Goal: Task Accomplishment & Management: Complete application form

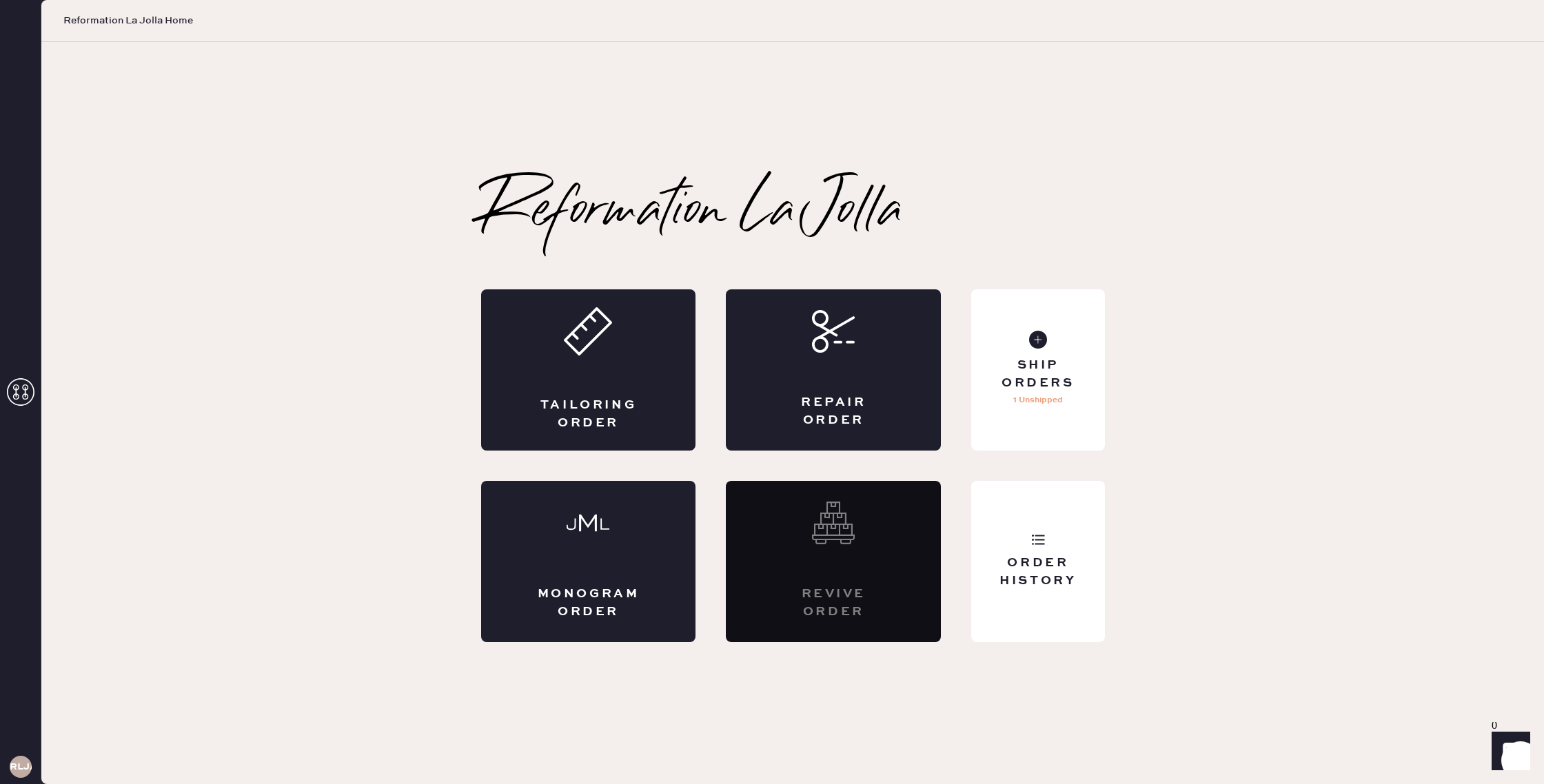
click at [536, 344] on div "Tailoring Order" at bounding box center [589, 370] width 215 height 161
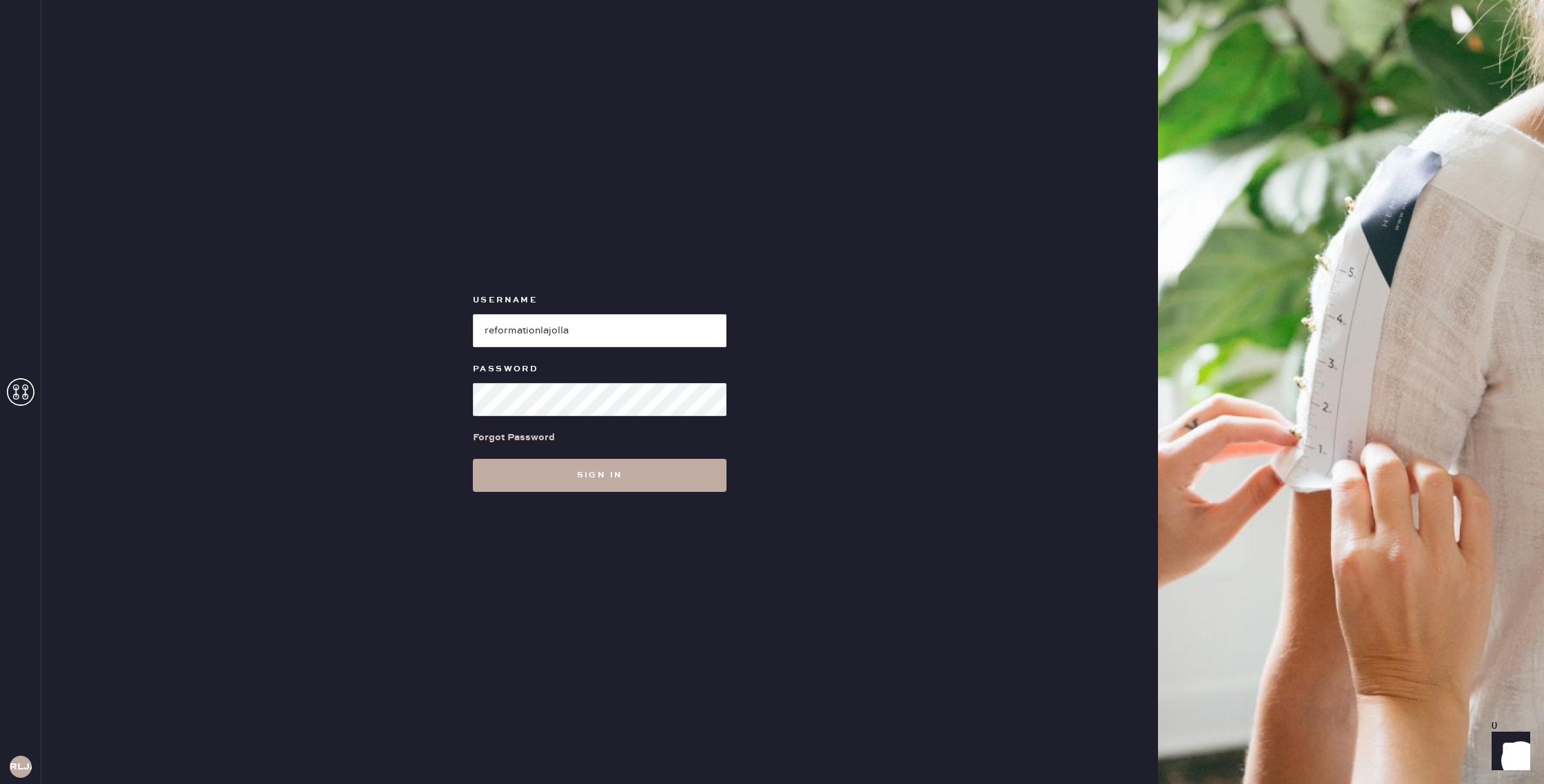
click at [572, 482] on button "Sign in" at bounding box center [600, 476] width 254 height 33
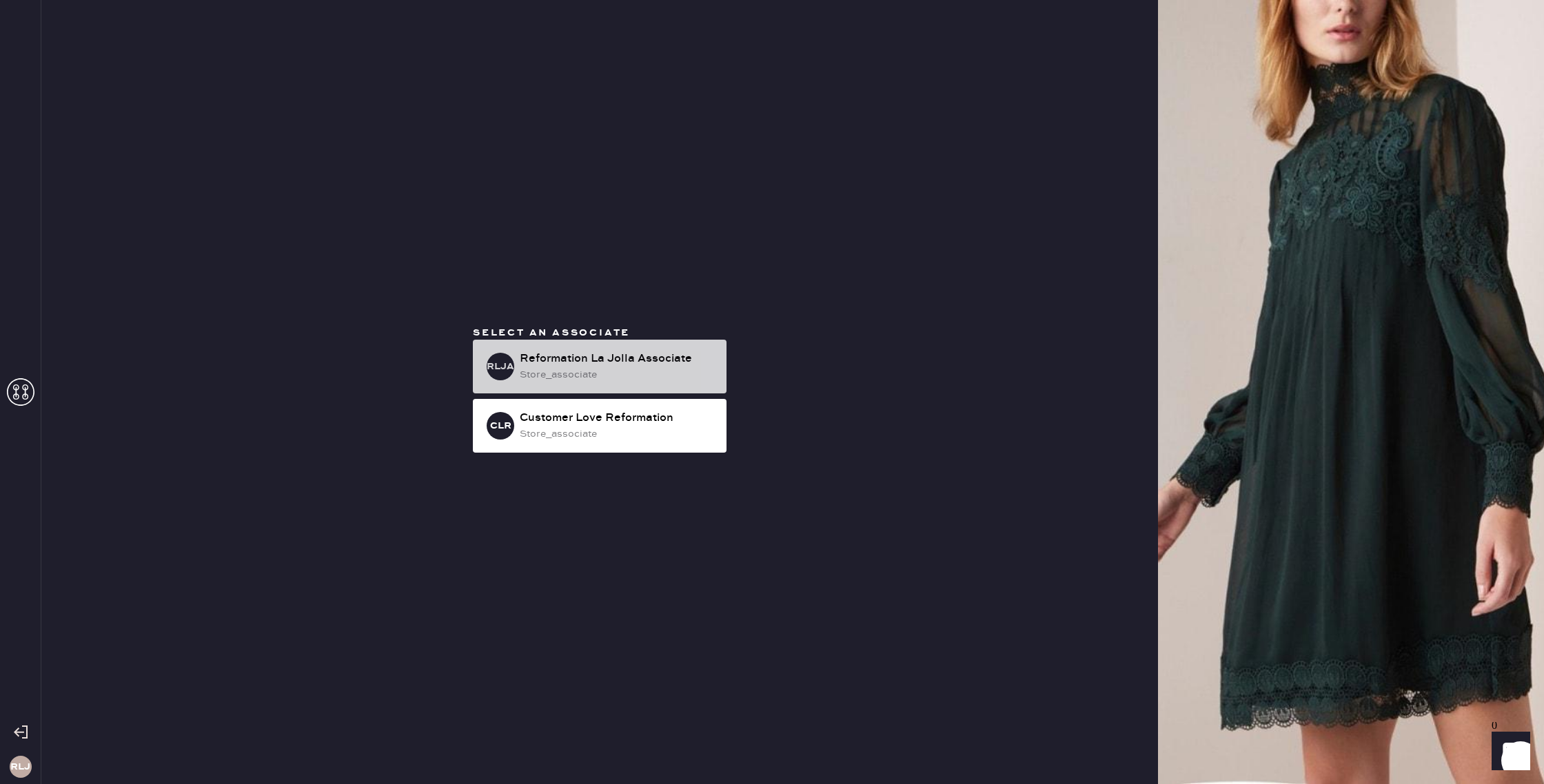
click at [565, 349] on div "RLJA Reformation La Jolla Associate store_associate" at bounding box center [600, 366] width 254 height 53
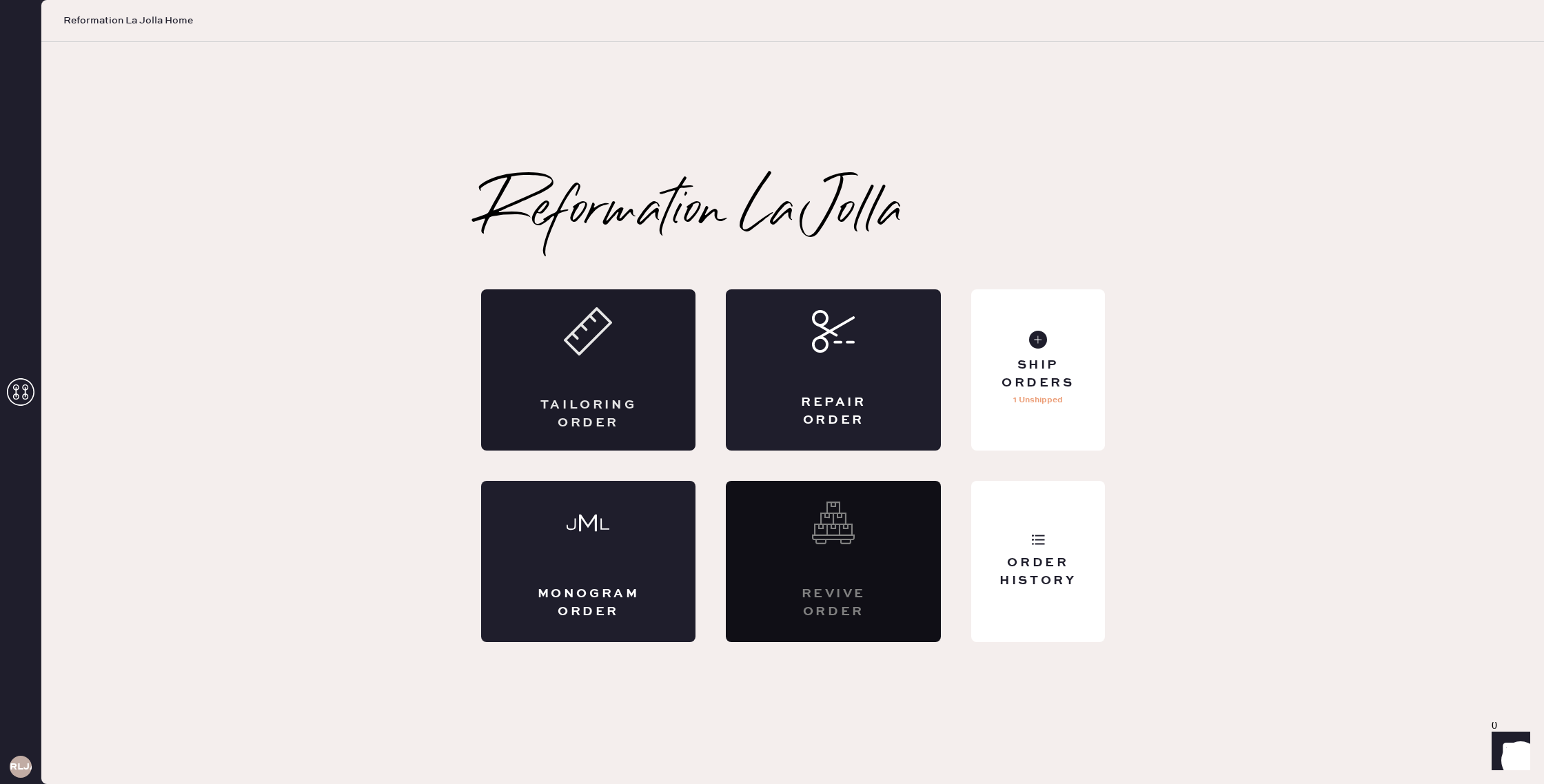
click at [610, 355] on div "Tailoring Order" at bounding box center [589, 370] width 215 height 161
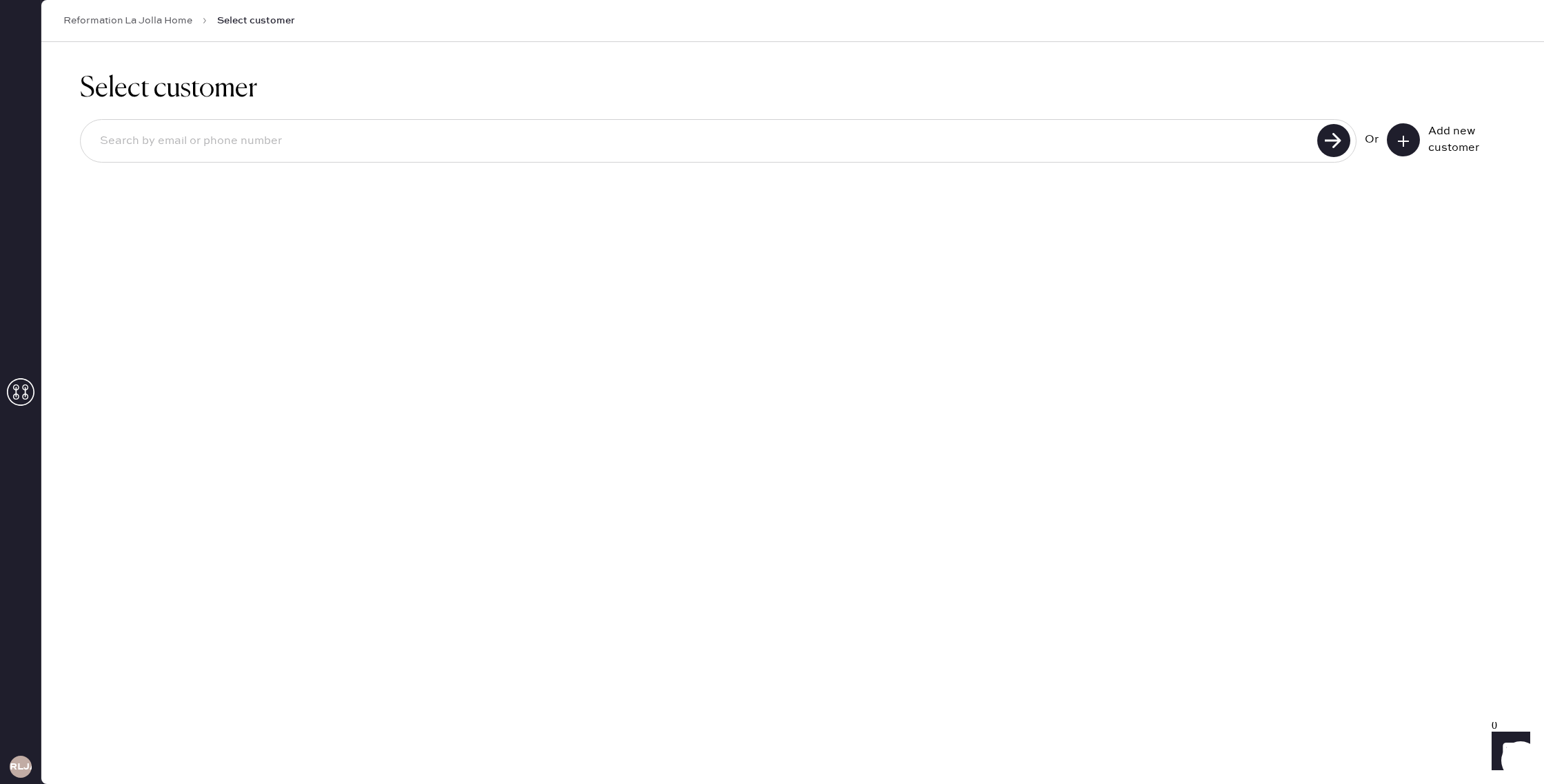
click at [1410, 142] on button at bounding box center [1404, 140] width 33 height 33
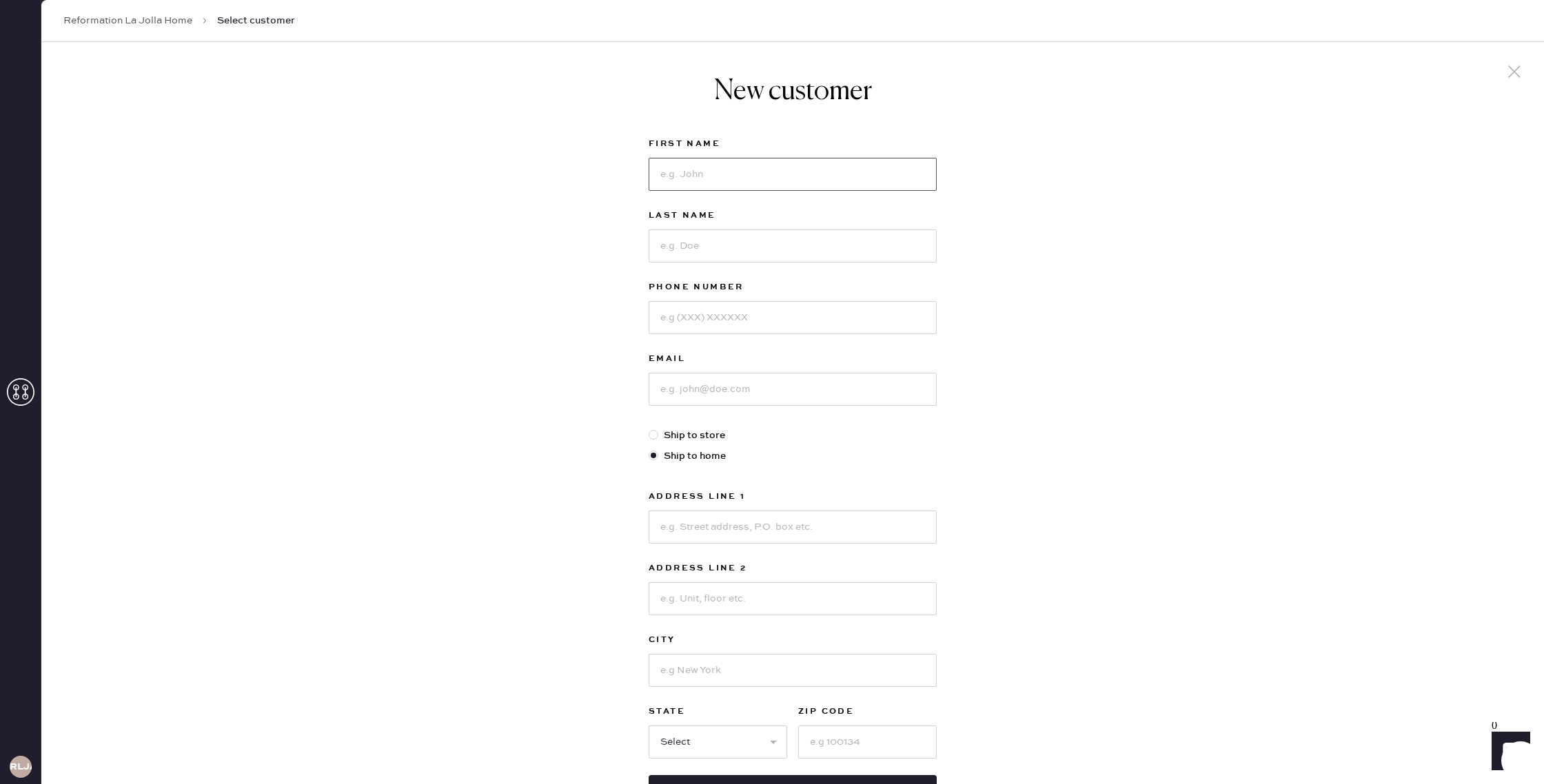
click at [685, 177] on input at bounding box center [792, 174] width 288 height 33
type input "Shihomi"
type input "[PERSON_NAME]"
type input "[PHONE_NUMBER]"
drag, startPoint x: 719, startPoint y: 405, endPoint x: 728, endPoint y: 395, distance: 13.5
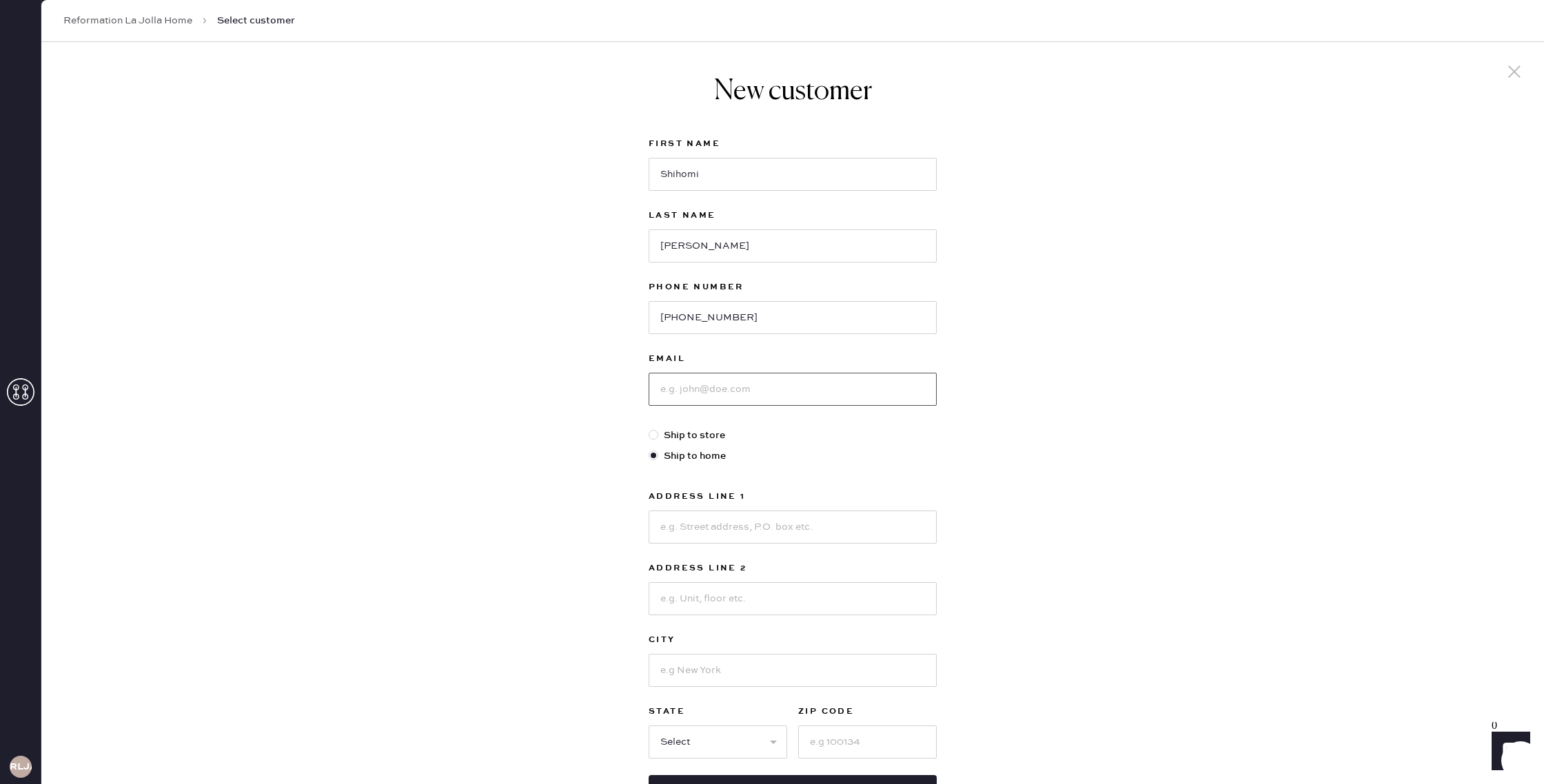
click at [721, 404] on input at bounding box center [792, 389] width 288 height 33
click at [709, 384] on input at bounding box center [792, 389] width 288 height 33
type input "[EMAIL_ADDRESS][DOMAIN_NAME]"
click at [658, 436] on div at bounding box center [656, 435] width 15 height 15
click at [649, 429] on input "Ship to store" at bounding box center [649, 428] width 1 height 1
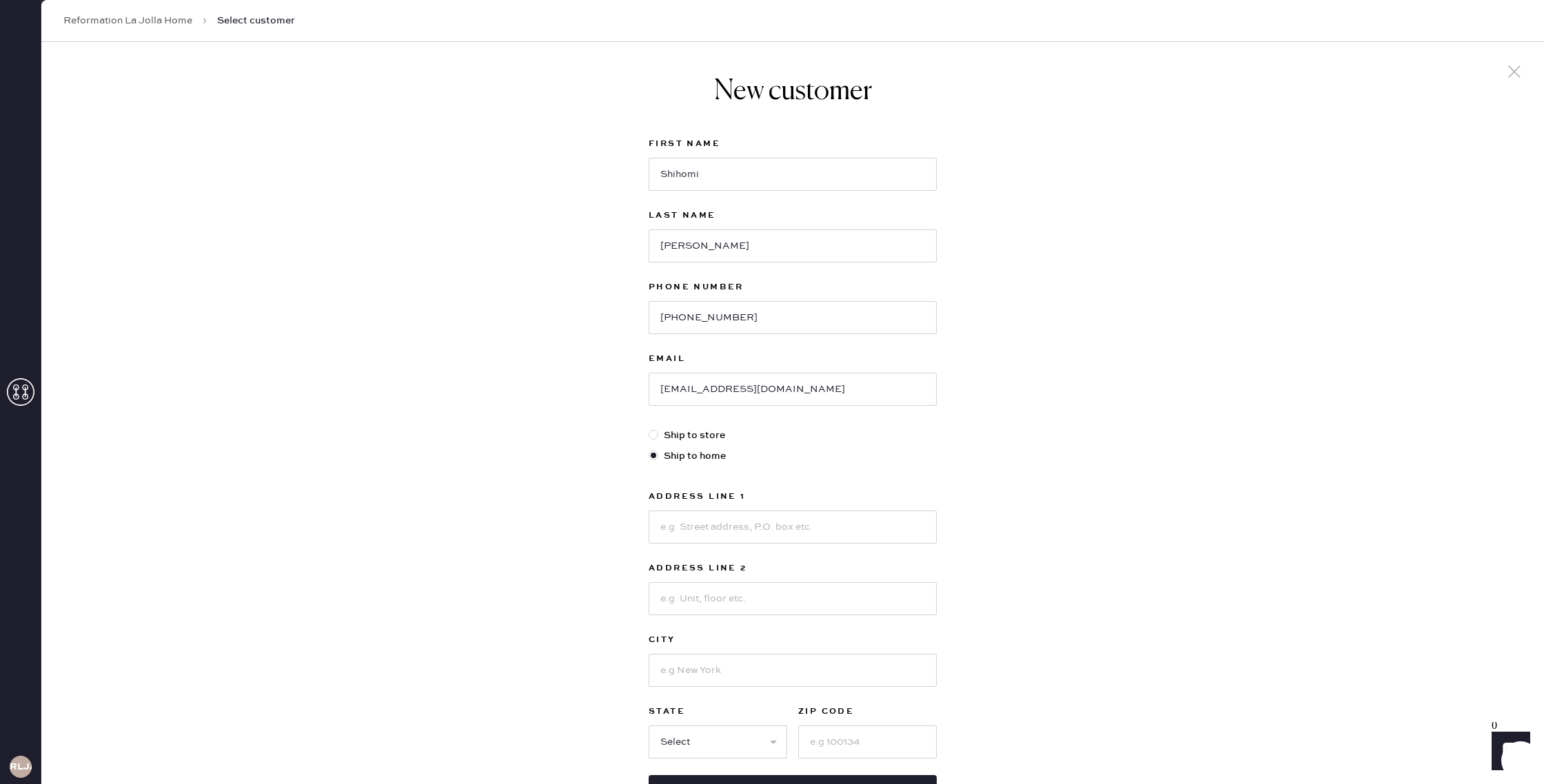
radio input "true"
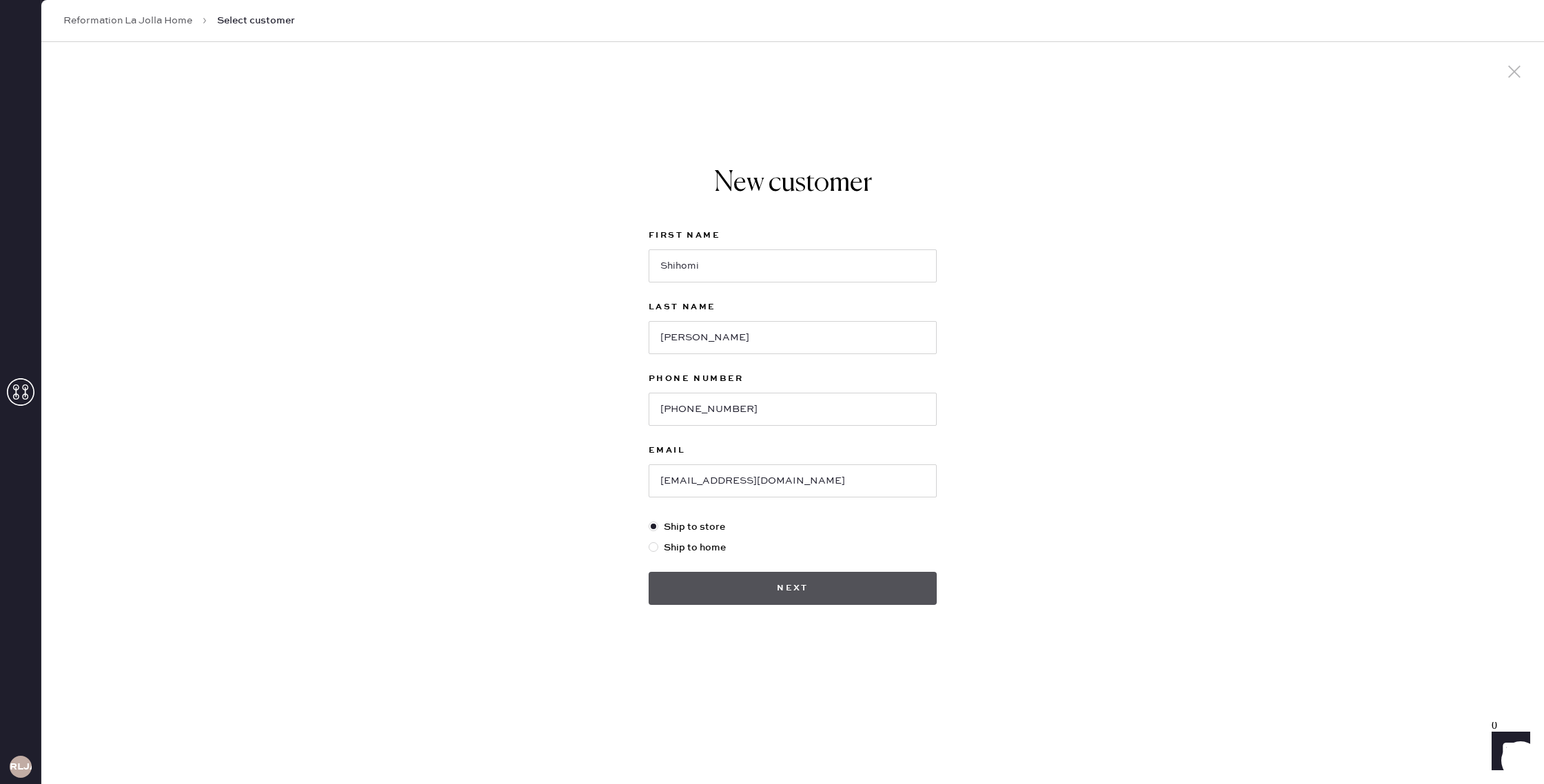
click at [761, 592] on button "Next" at bounding box center [792, 589] width 288 height 33
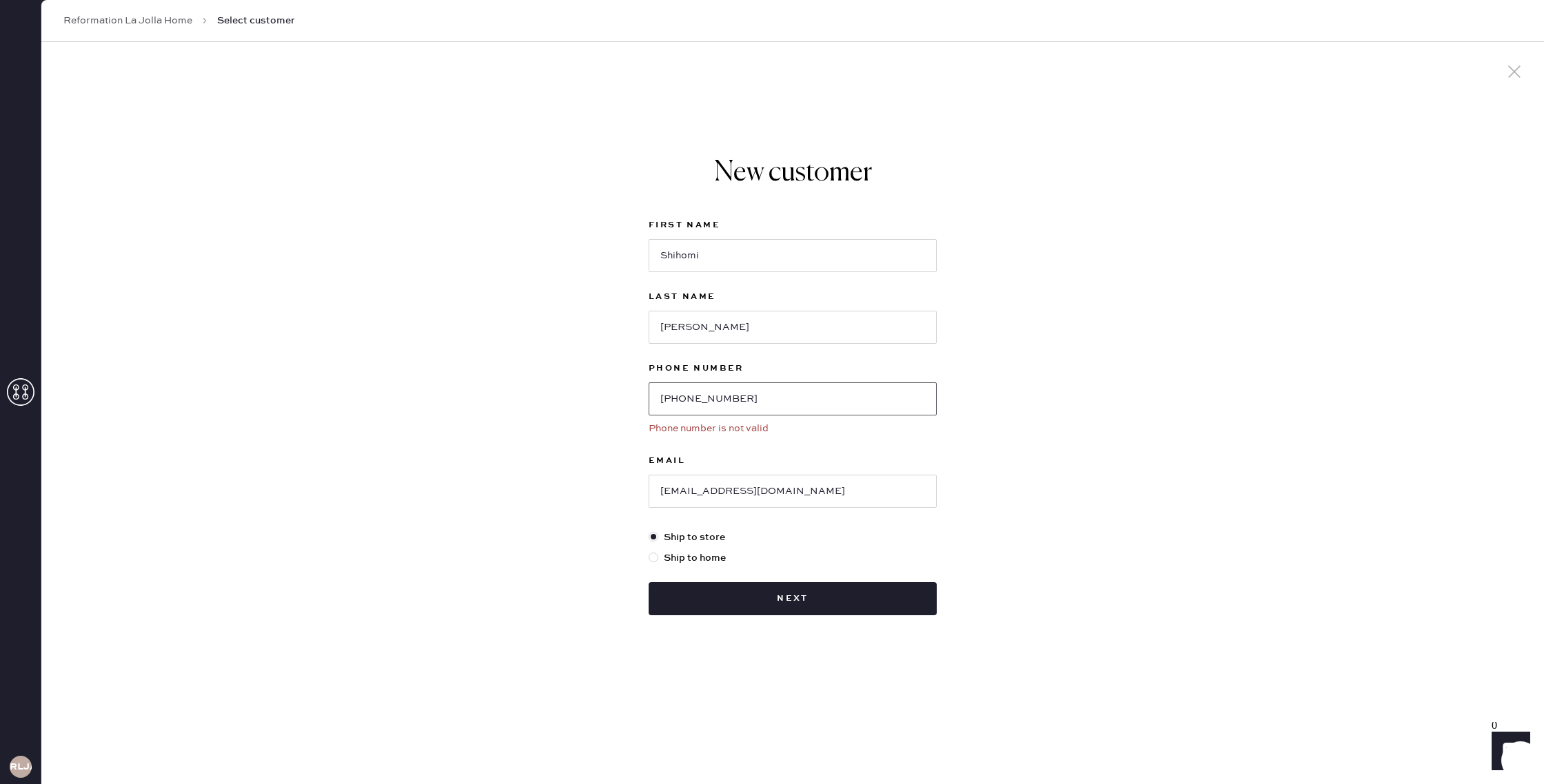
drag, startPoint x: 715, startPoint y: 400, endPoint x: 774, endPoint y: 410, distance: 59.8
click at [719, 400] on input "[PHONE_NUMBER]" at bounding box center [792, 399] width 288 height 33
click at [719, 409] on input "[PHONE_NUMBER]" at bounding box center [792, 399] width 288 height 33
drag, startPoint x: 713, startPoint y: 397, endPoint x: 764, endPoint y: 402, distance: 51.2
click at [715, 397] on input "[PHONE_NUMBER]" at bounding box center [792, 399] width 288 height 33
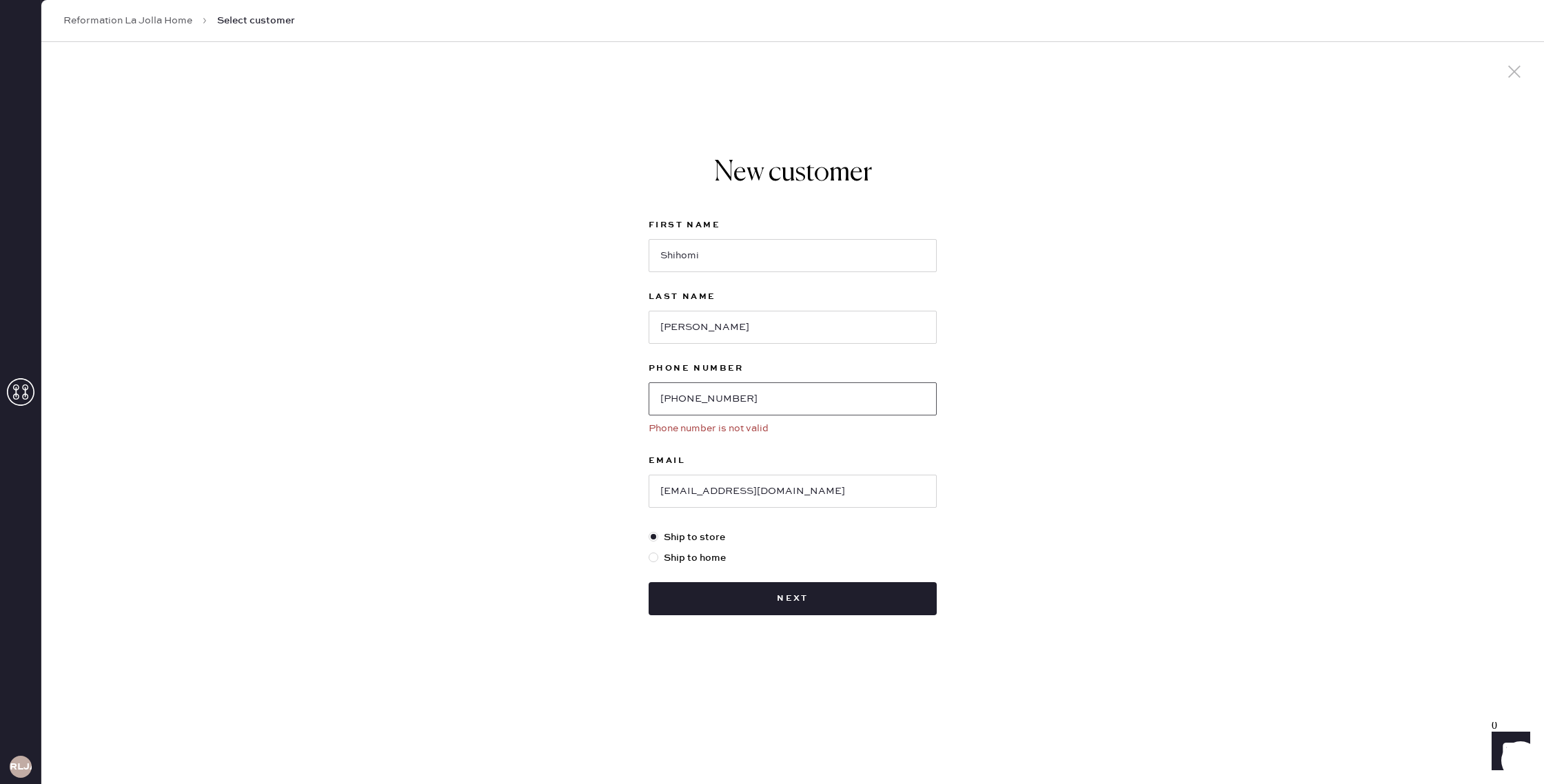
drag, startPoint x: 694, startPoint y: 401, endPoint x: 733, endPoint y: 404, distance: 39.1
click at [701, 401] on input "[PHONE_NUMBER]" at bounding box center [792, 399] width 288 height 33
drag, startPoint x: 726, startPoint y: 402, endPoint x: 711, endPoint y: 399, distance: 15.3
click at [726, 402] on input "[PHONE_NUMBER]" at bounding box center [792, 399] width 288 height 33
click at [697, 399] on input "[PHONE_NUMBER]" at bounding box center [792, 399] width 288 height 33
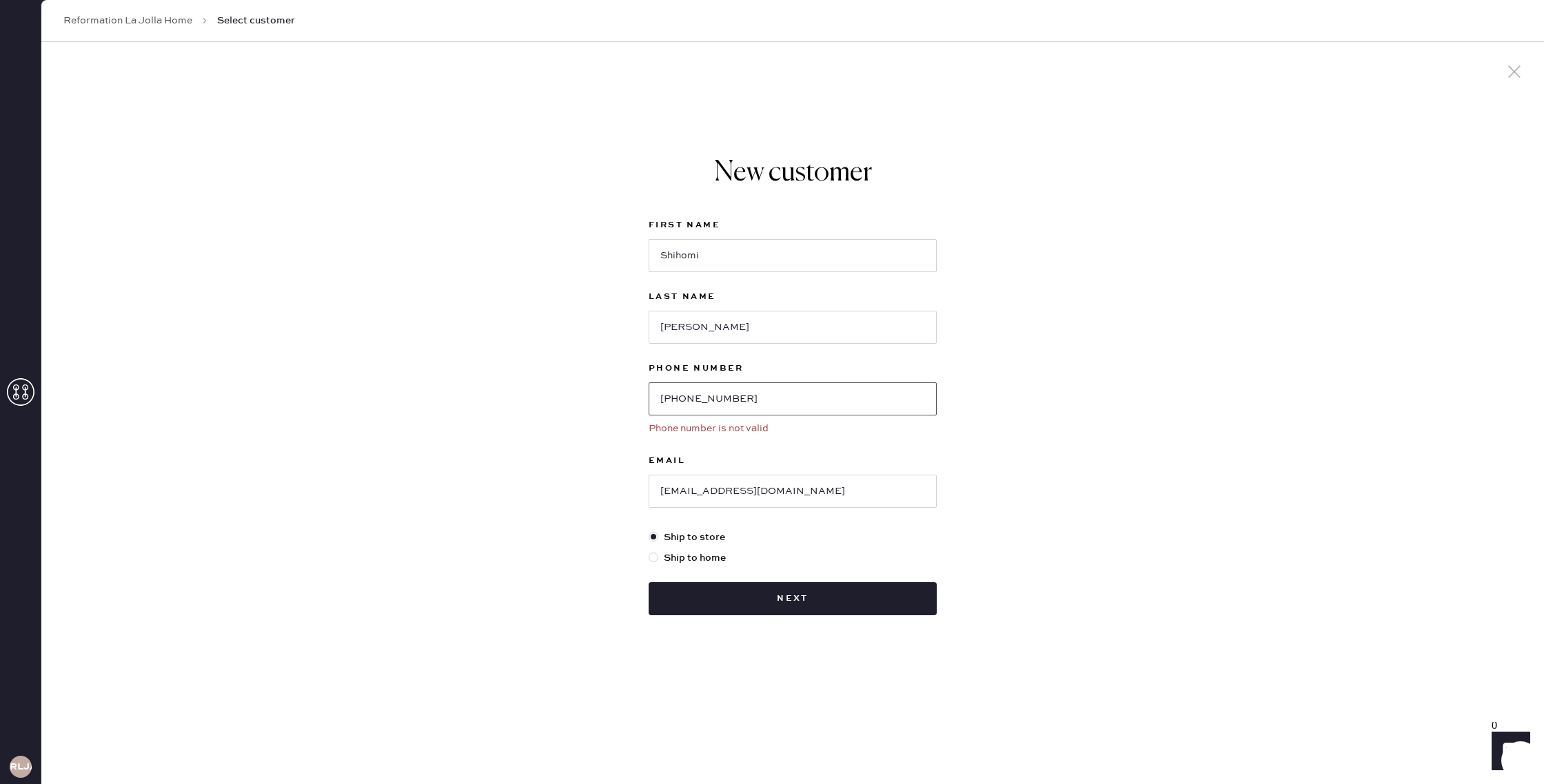
click at [678, 400] on input "[PHONE_NUMBER]" at bounding box center [792, 399] width 288 height 33
click at [735, 592] on button "Next" at bounding box center [792, 598] width 288 height 33
click at [667, 400] on input "[PHONE_NUMBER]" at bounding box center [792, 399] width 288 height 33
drag, startPoint x: 681, startPoint y: 400, endPoint x: 641, endPoint y: 399, distance: 40.0
click at [641, 399] on div "New customer First Name [PERSON_NAME] Last Name [PERSON_NAME] Phone Number [PHO…" at bounding box center [793, 386] width 310 height 525
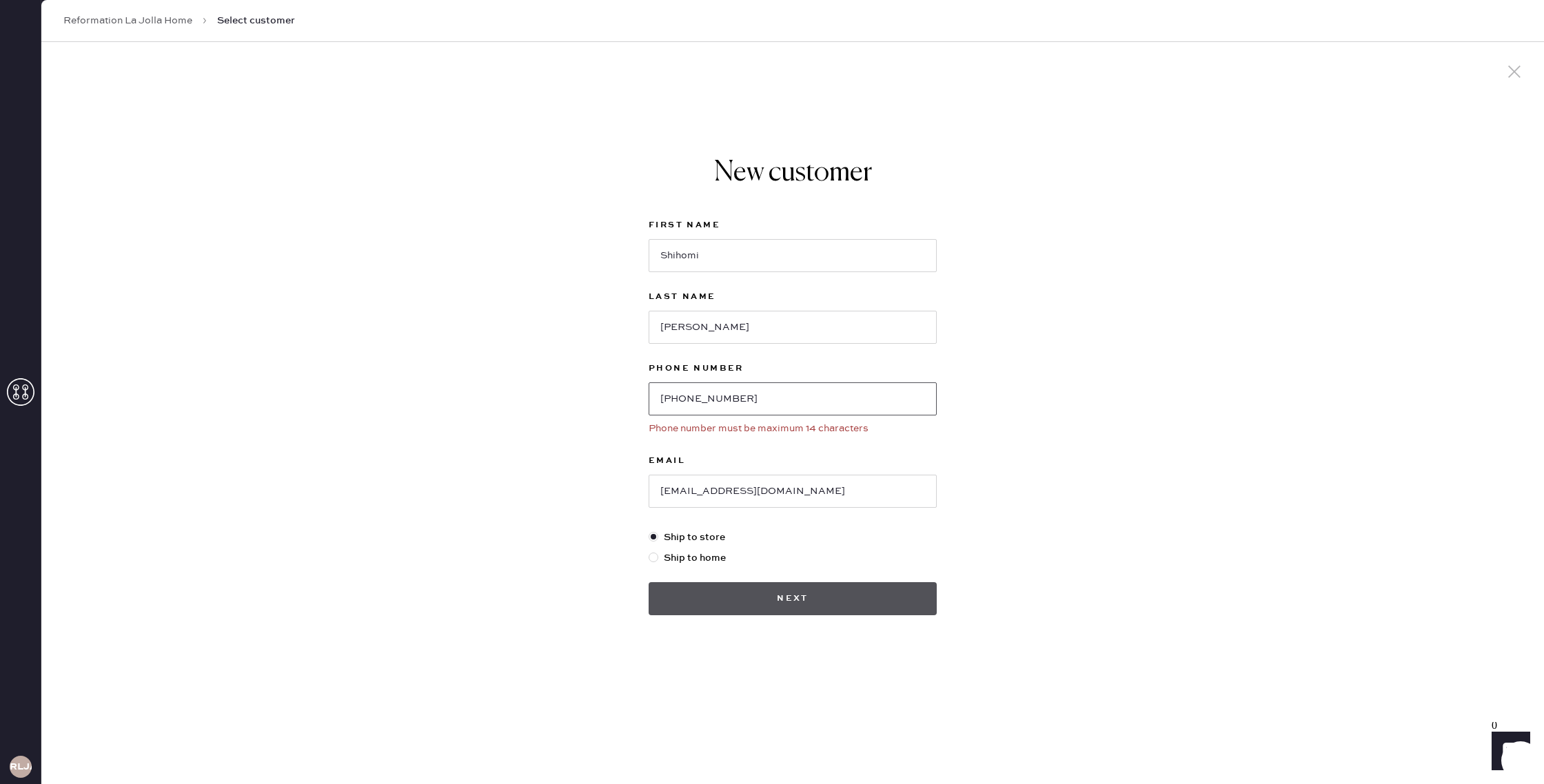
type input "[PHONE_NUMBER]"
click at [782, 603] on button "Next" at bounding box center [792, 598] width 288 height 33
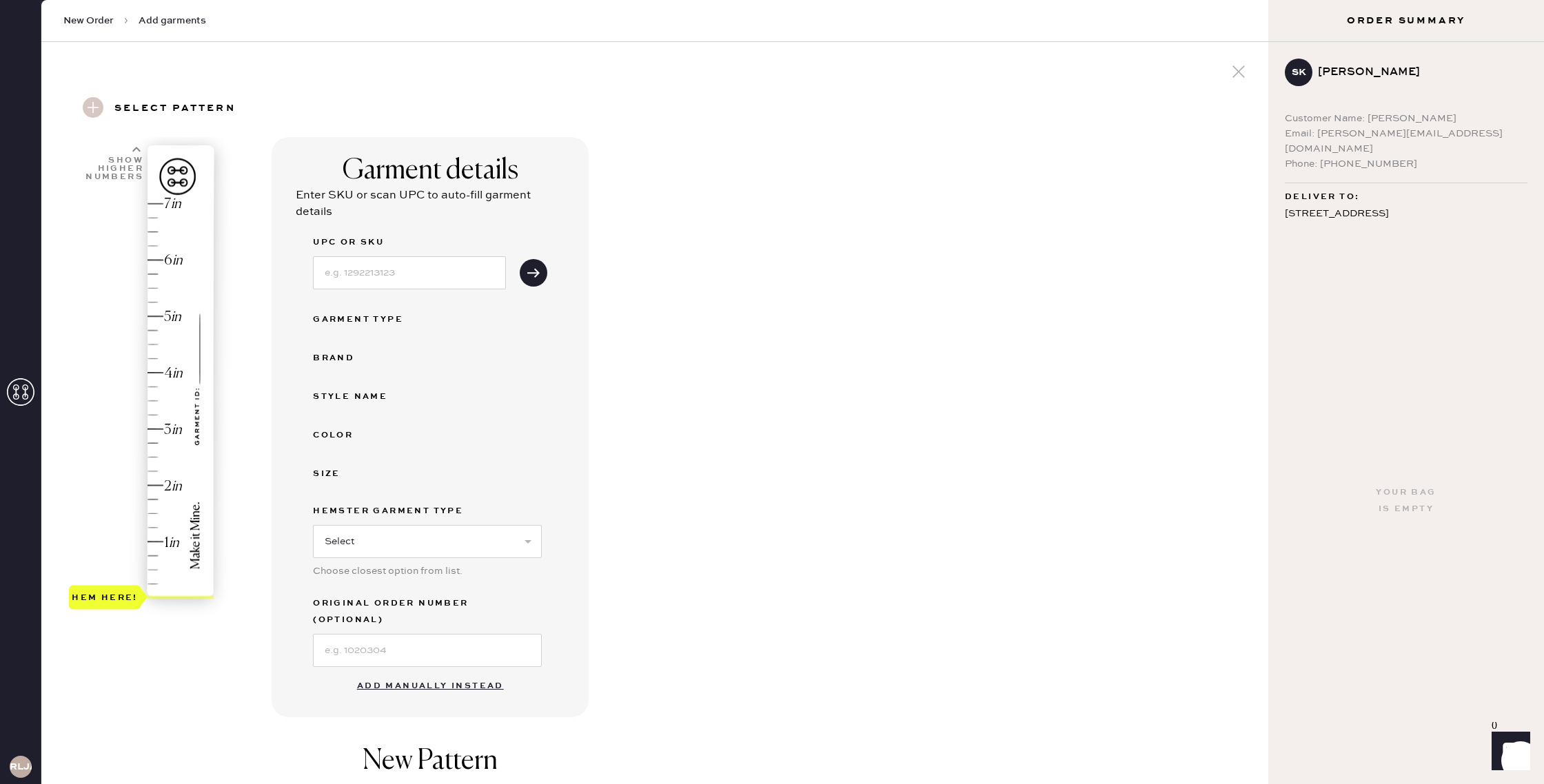
click at [433, 673] on button "Add manually instead" at bounding box center [431, 687] width 164 height 28
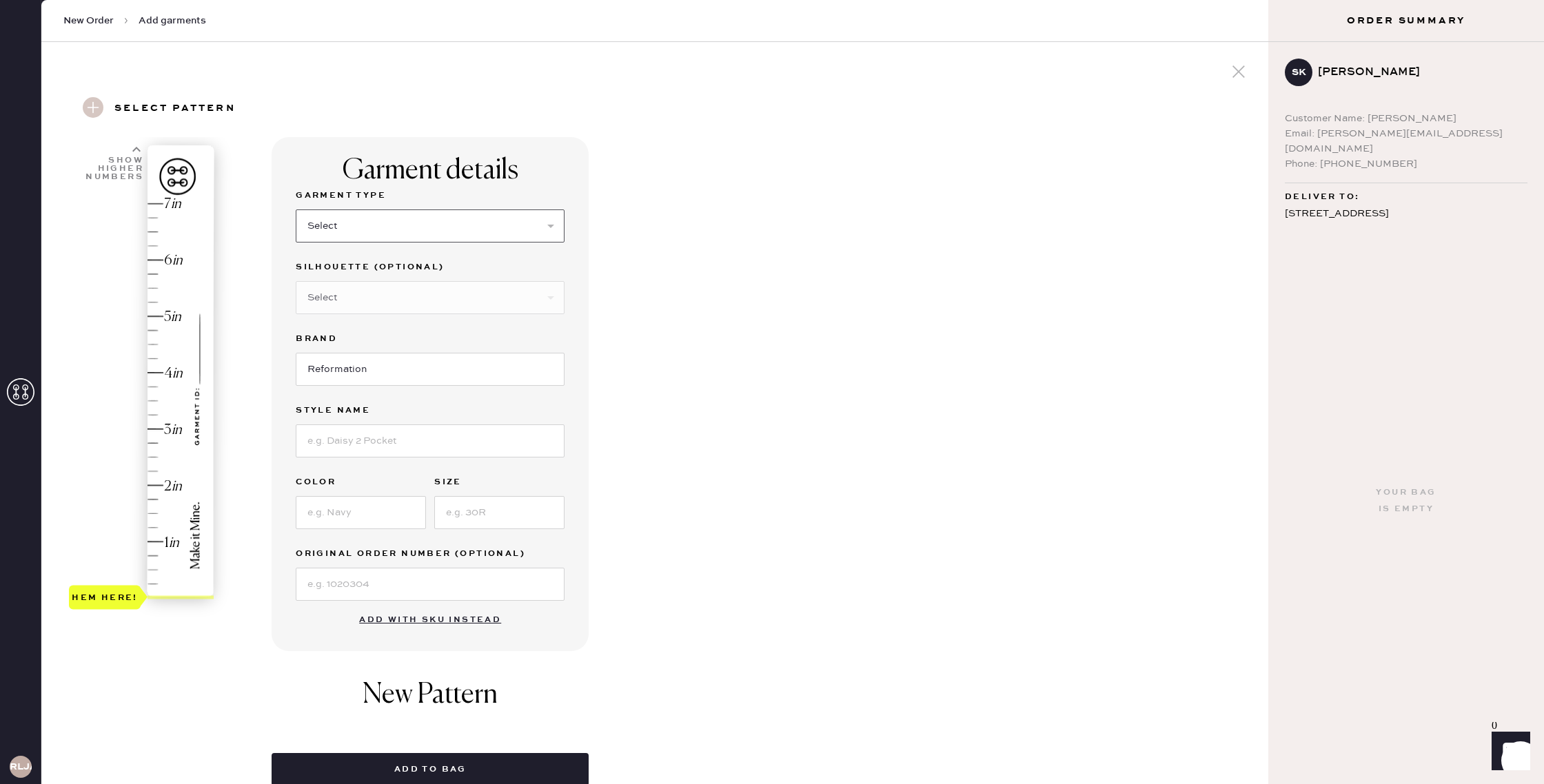
click at [372, 219] on select "Select Basic Skirt Jeans Leggings Pants Shorts Basic Sleeved Dress Basic Sleeve…" at bounding box center [430, 226] width 269 height 33
select select "2"
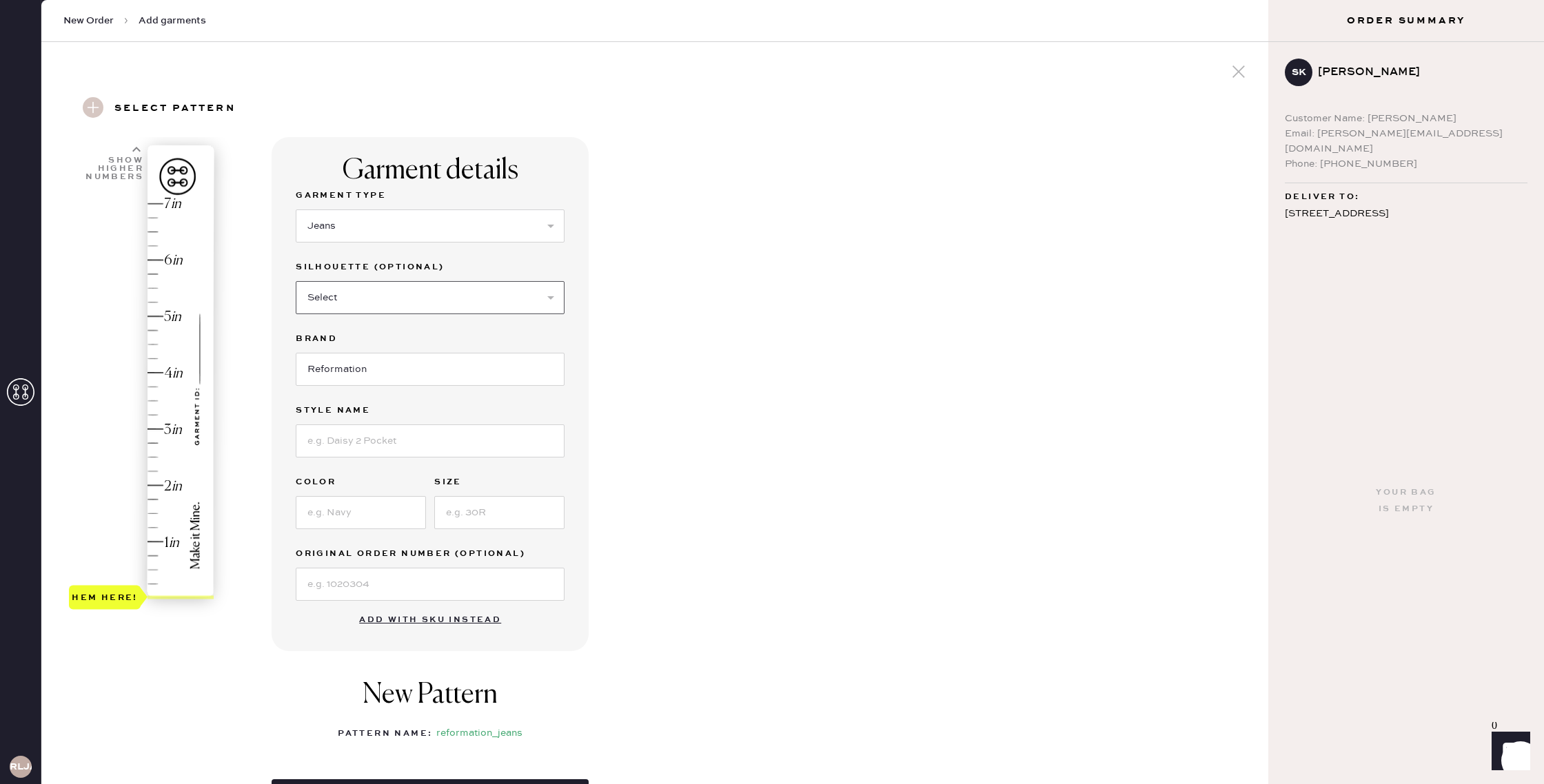
click at [346, 298] on select "Select Shorts Cropped Flare Boot Cut Straight Skinny Other" at bounding box center [430, 298] width 269 height 33
select select "other"
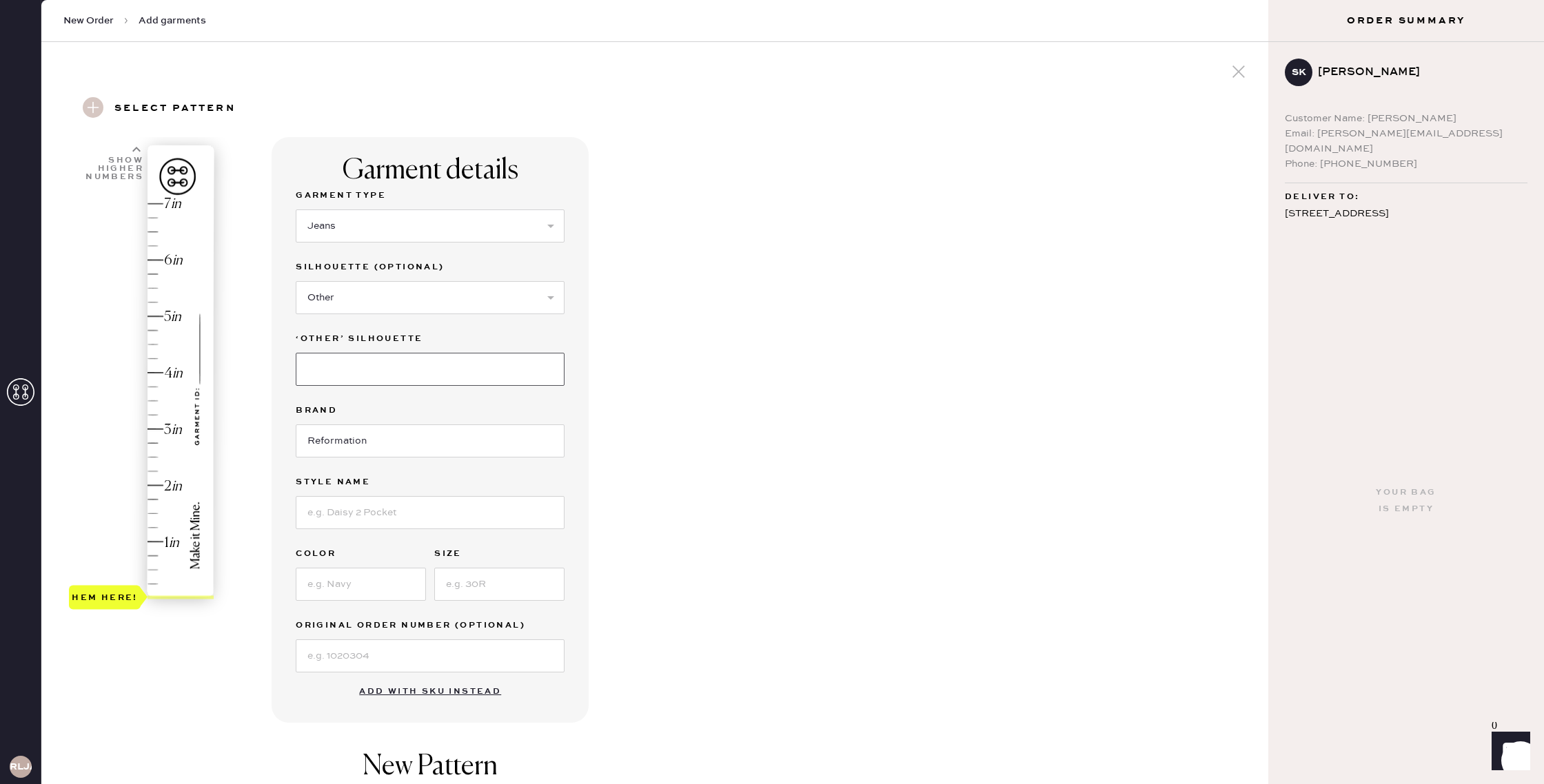
click at [368, 372] on input at bounding box center [430, 369] width 269 height 33
type input "Wide Leg"
click at [365, 510] on input at bounding box center [430, 513] width 269 height 33
type input "[PERSON_NAME] high rise wide leg"
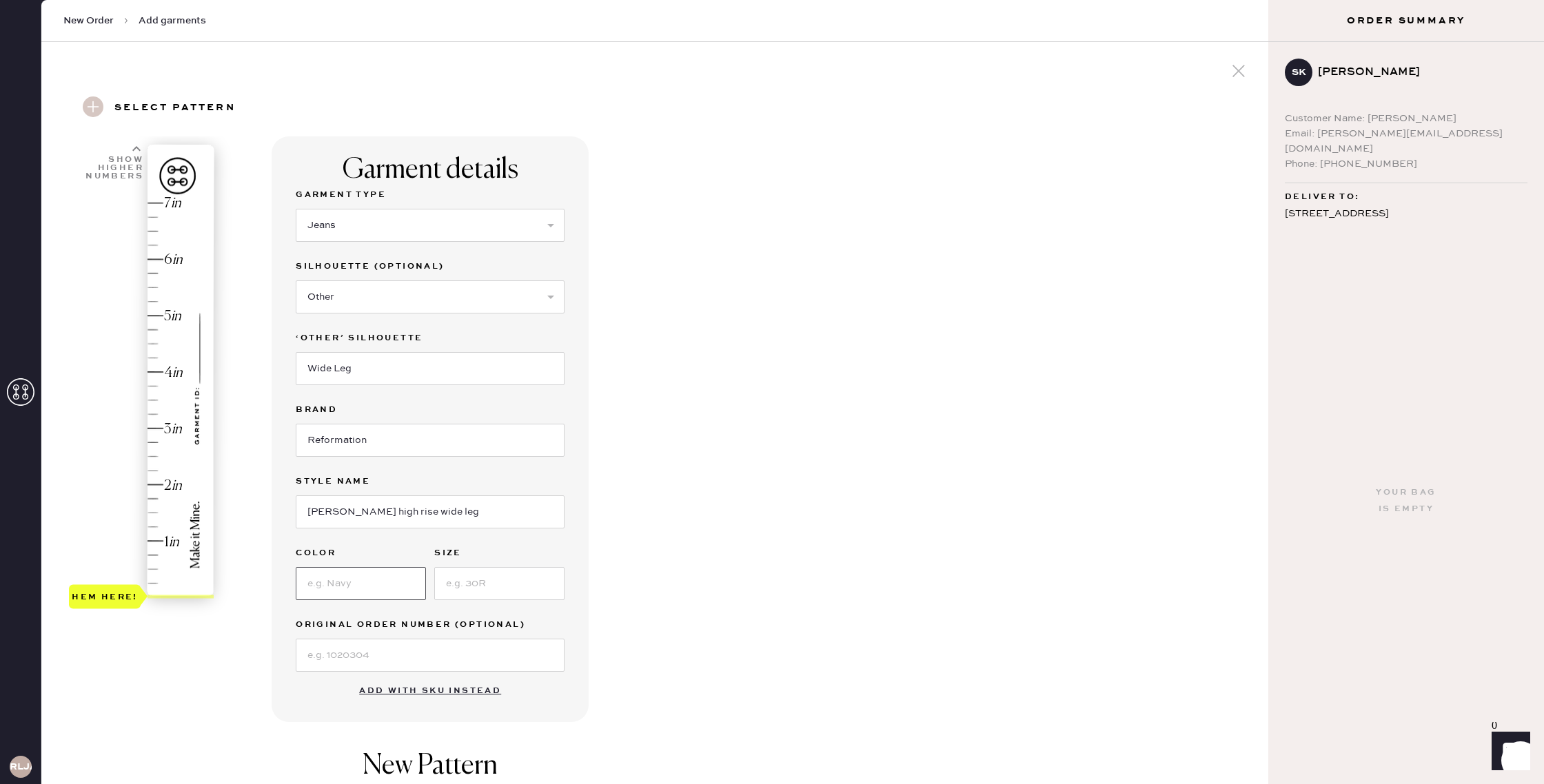
click at [391, 584] on input at bounding box center [361, 584] width 130 height 33
type input "ondine"
click at [453, 589] on input at bounding box center [499, 584] width 130 height 33
type input "24"
type input "2.5"
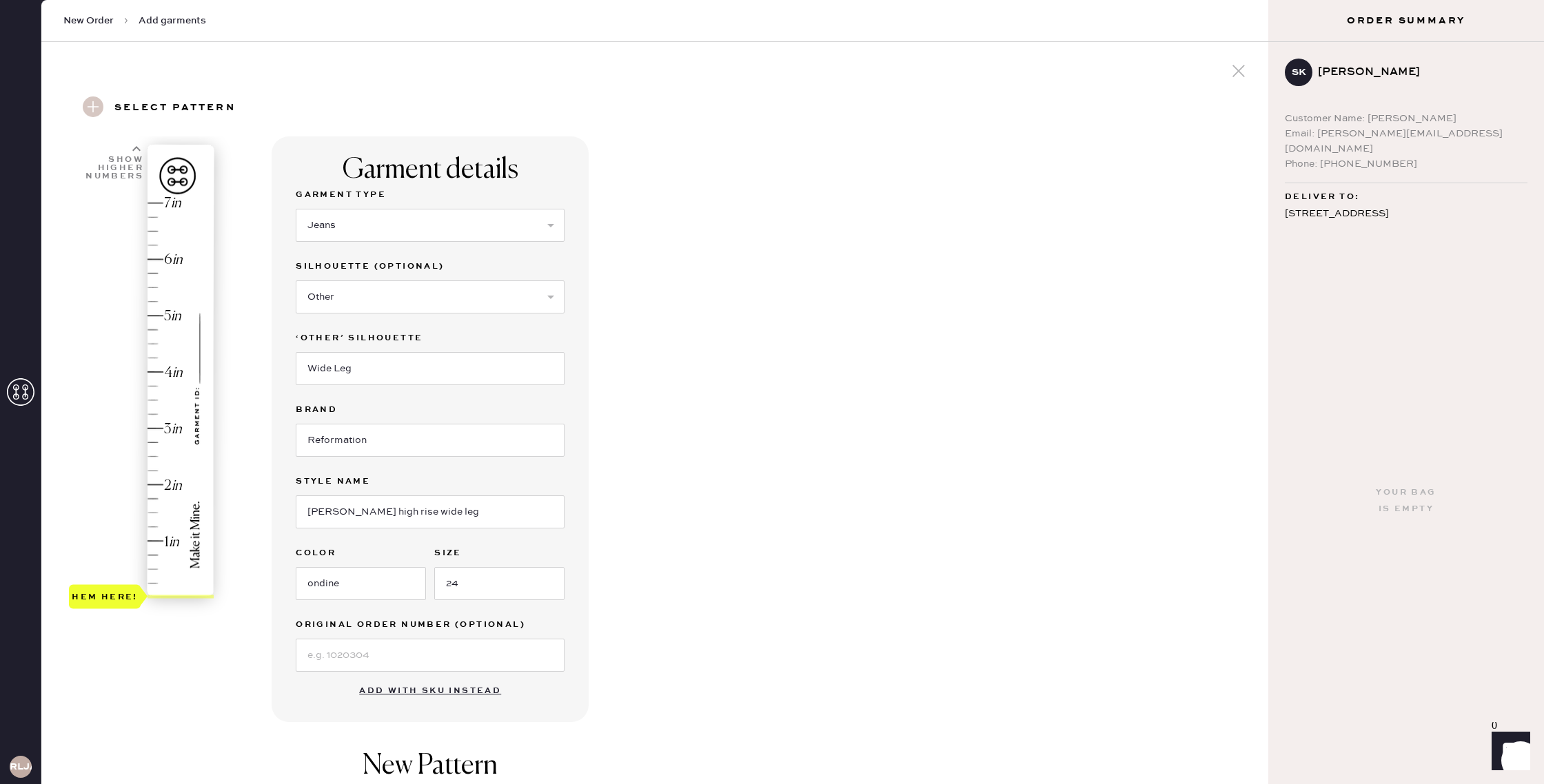
click at [149, 455] on div "Hem here!" at bounding box center [143, 400] width 147 height 407
click at [664, 632] on div "Garment details Garment Type Select Basic Skirt Jeans Leggings Pants Shorts Bas…" at bounding box center [764, 564] width 986 height 855
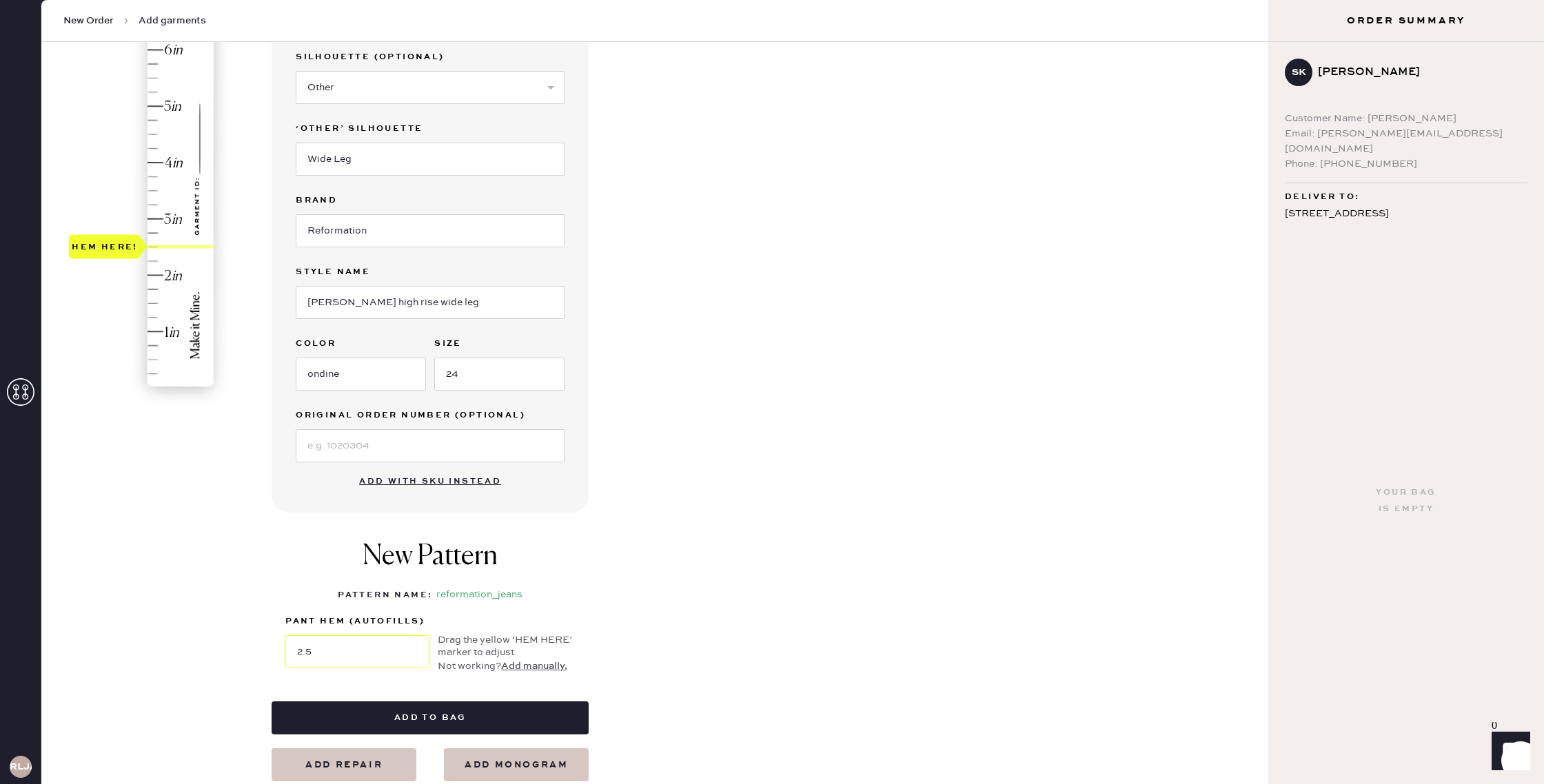
scroll to position [418, 0]
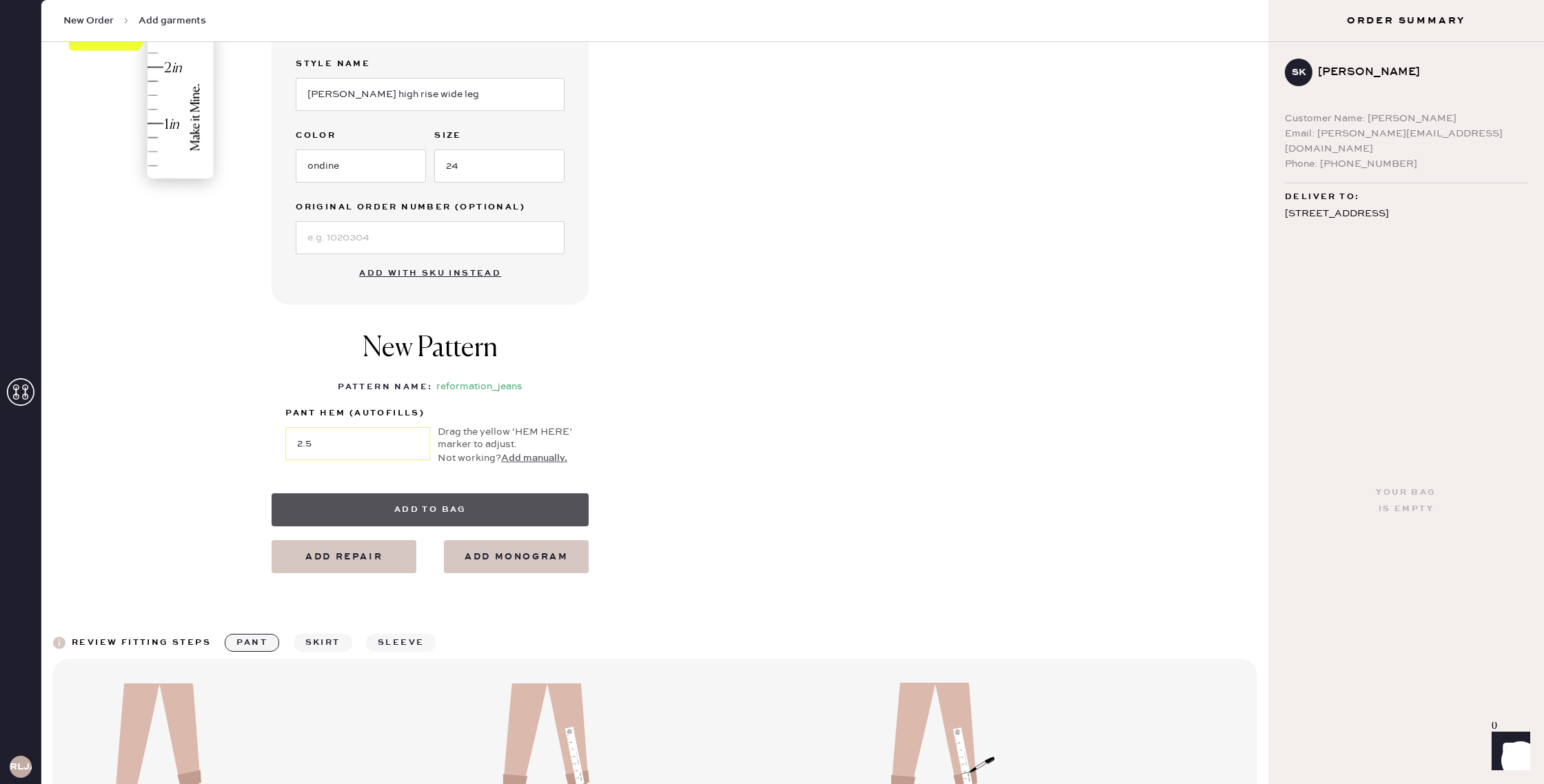
click at [365, 519] on button "Add to bag" at bounding box center [430, 510] width 317 height 33
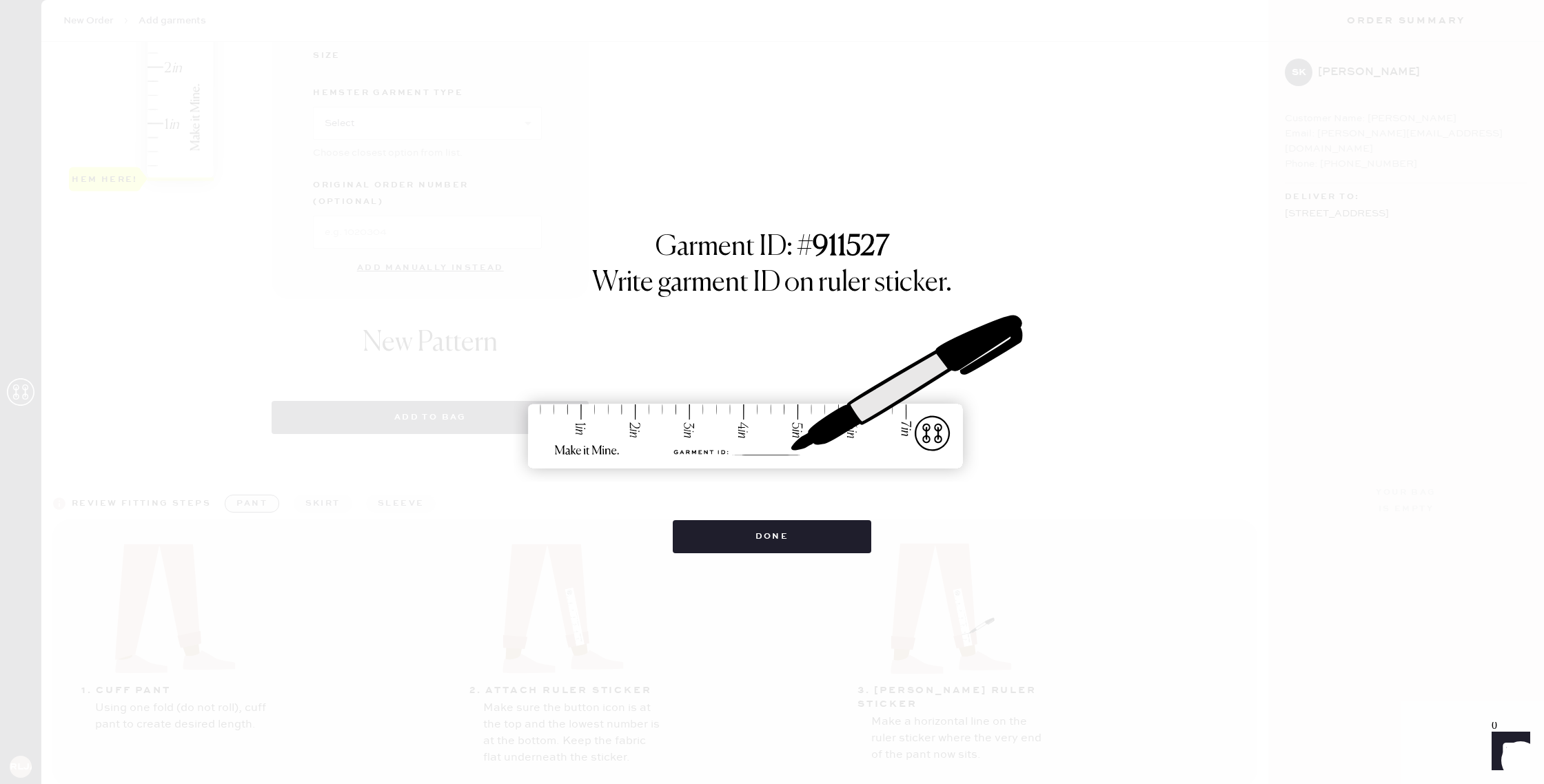
select select "2"
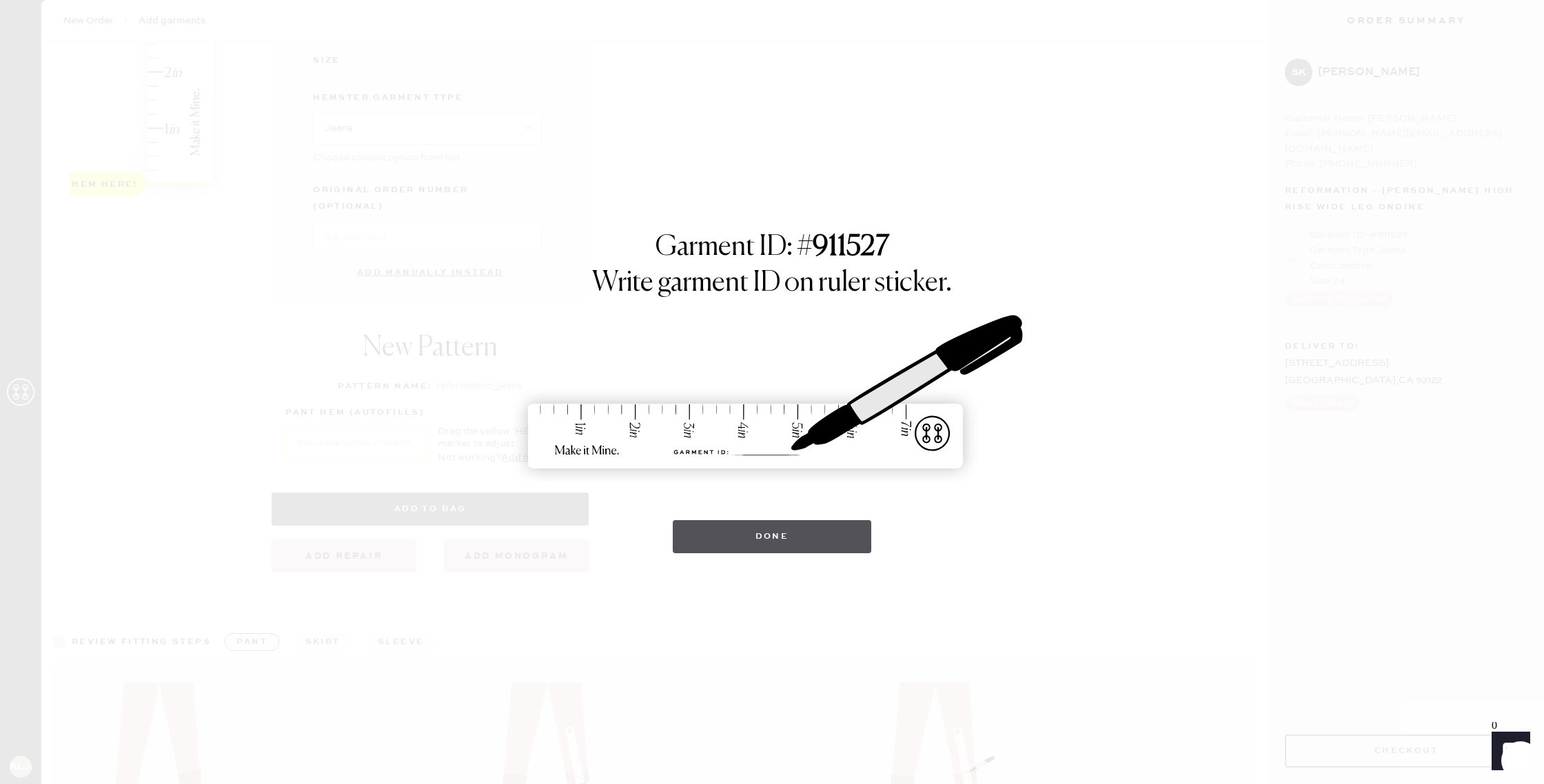
click at [787, 540] on button "Done" at bounding box center [773, 537] width 200 height 33
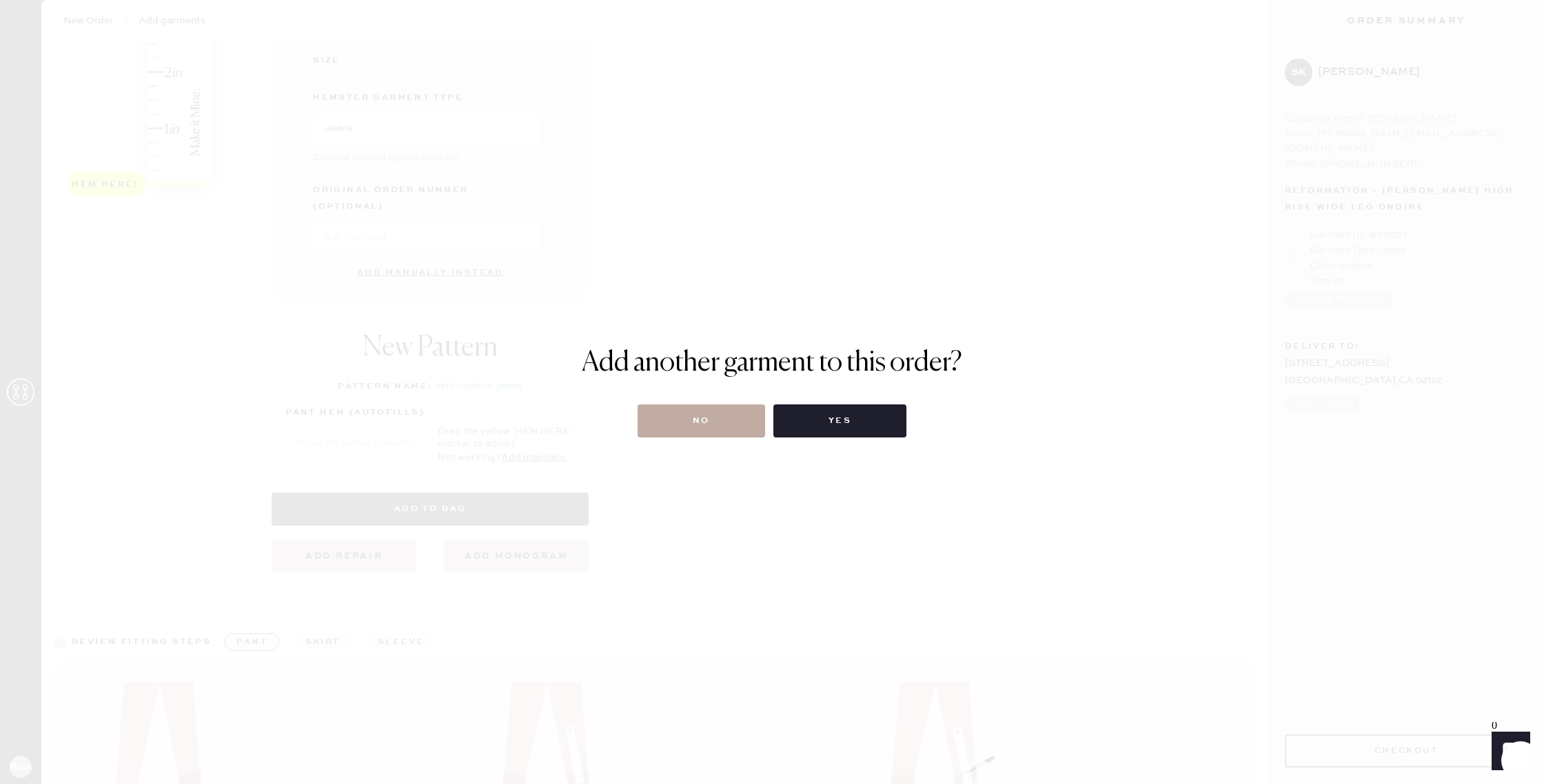
click at [680, 416] on button "No" at bounding box center [702, 421] width 128 height 33
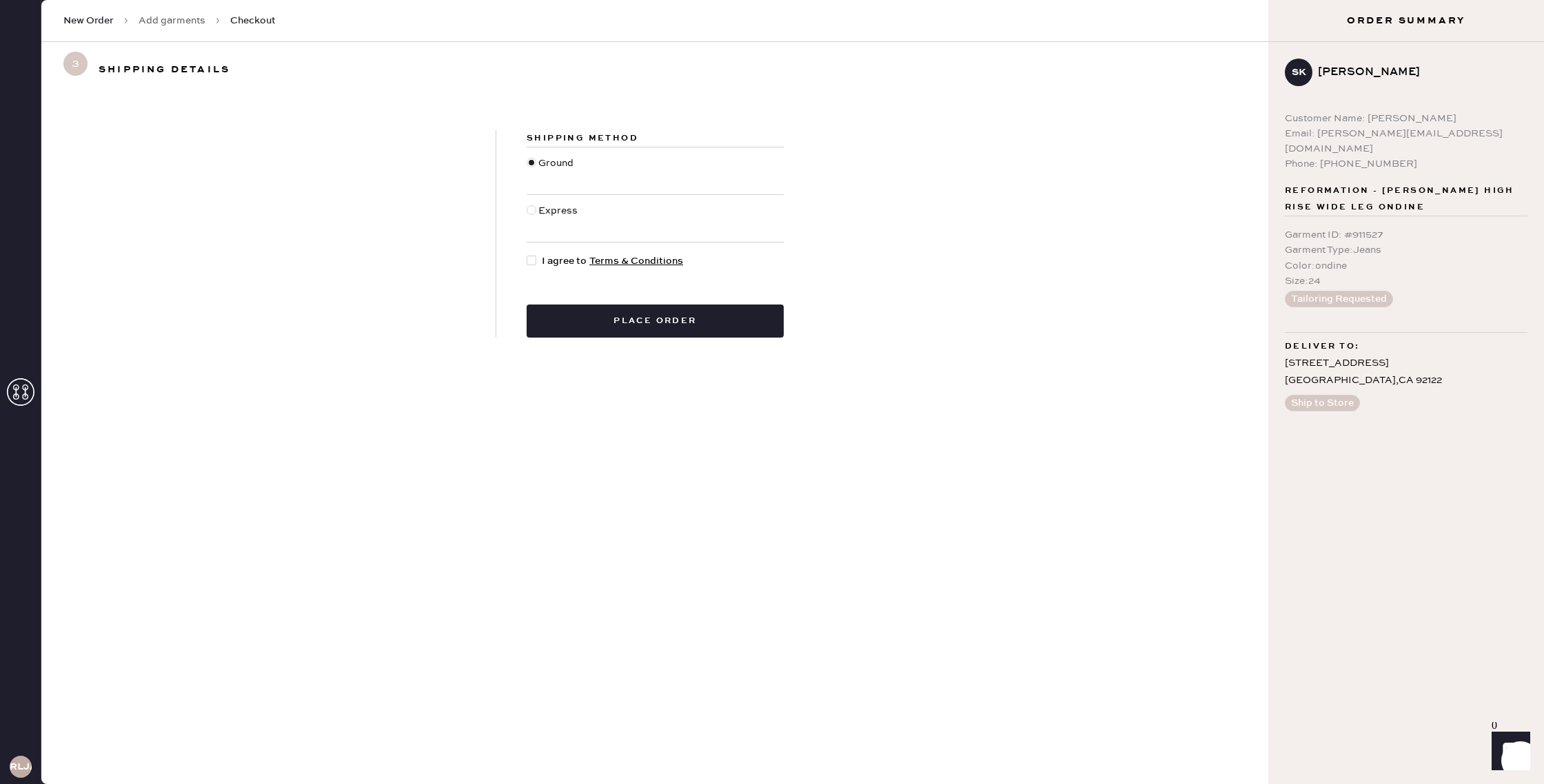
drag, startPoint x: 532, startPoint y: 211, endPoint x: 572, endPoint y: 233, distance: 45.7
click at [534, 212] on div at bounding box center [531, 210] width 10 height 10
click at [527, 204] on input "Express" at bounding box center [527, 203] width 1 height 1
radio input "true"
drag, startPoint x: 532, startPoint y: 262, endPoint x: 619, endPoint y: 319, distance: 104.0
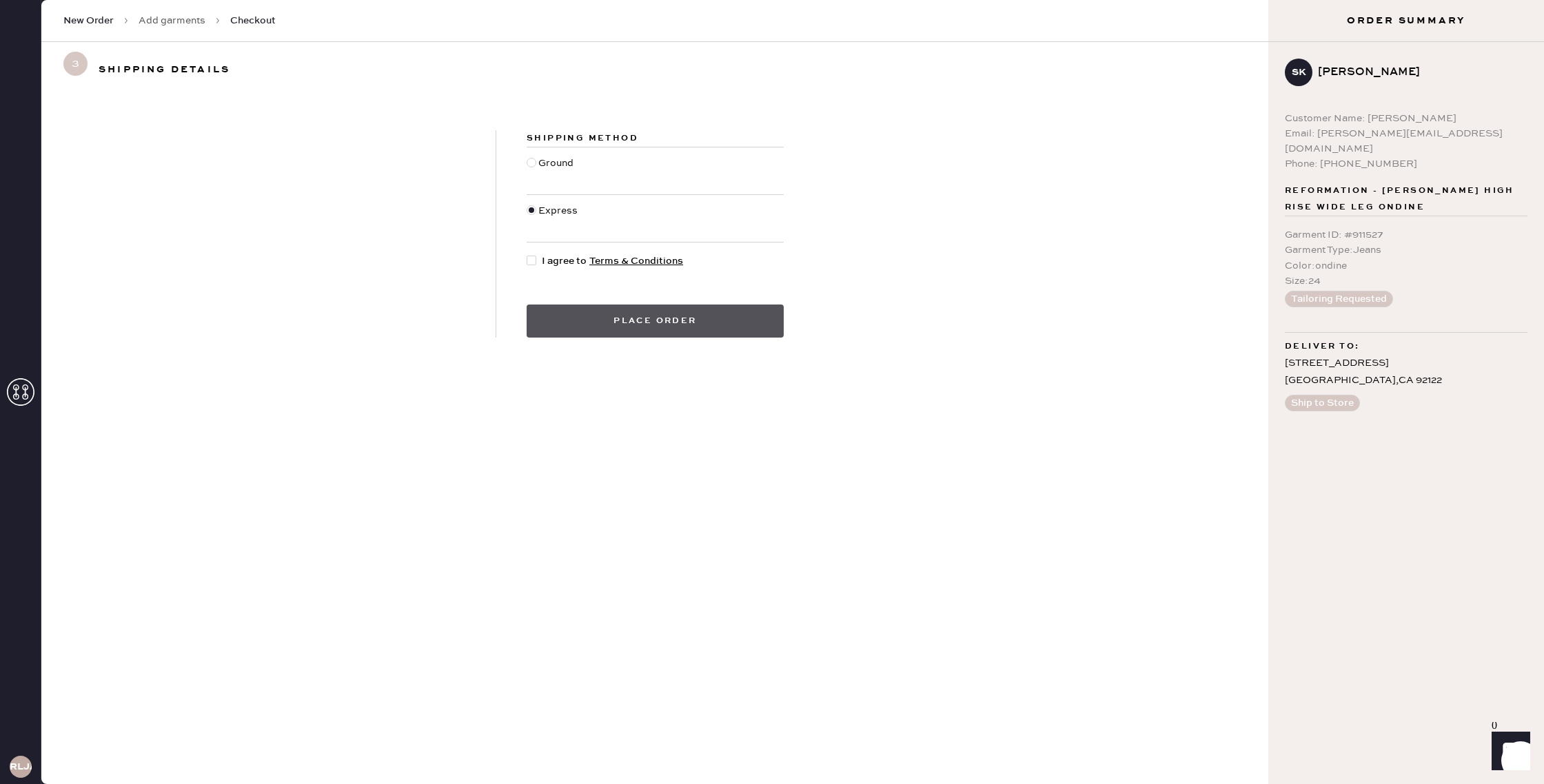
click at [536, 263] on div at bounding box center [531, 260] width 10 height 10
click at [527, 255] on input "I agree to Terms & Conditions" at bounding box center [527, 254] width 1 height 1
checkbox input "true"
click at [622, 332] on button "Place order" at bounding box center [656, 321] width 257 height 33
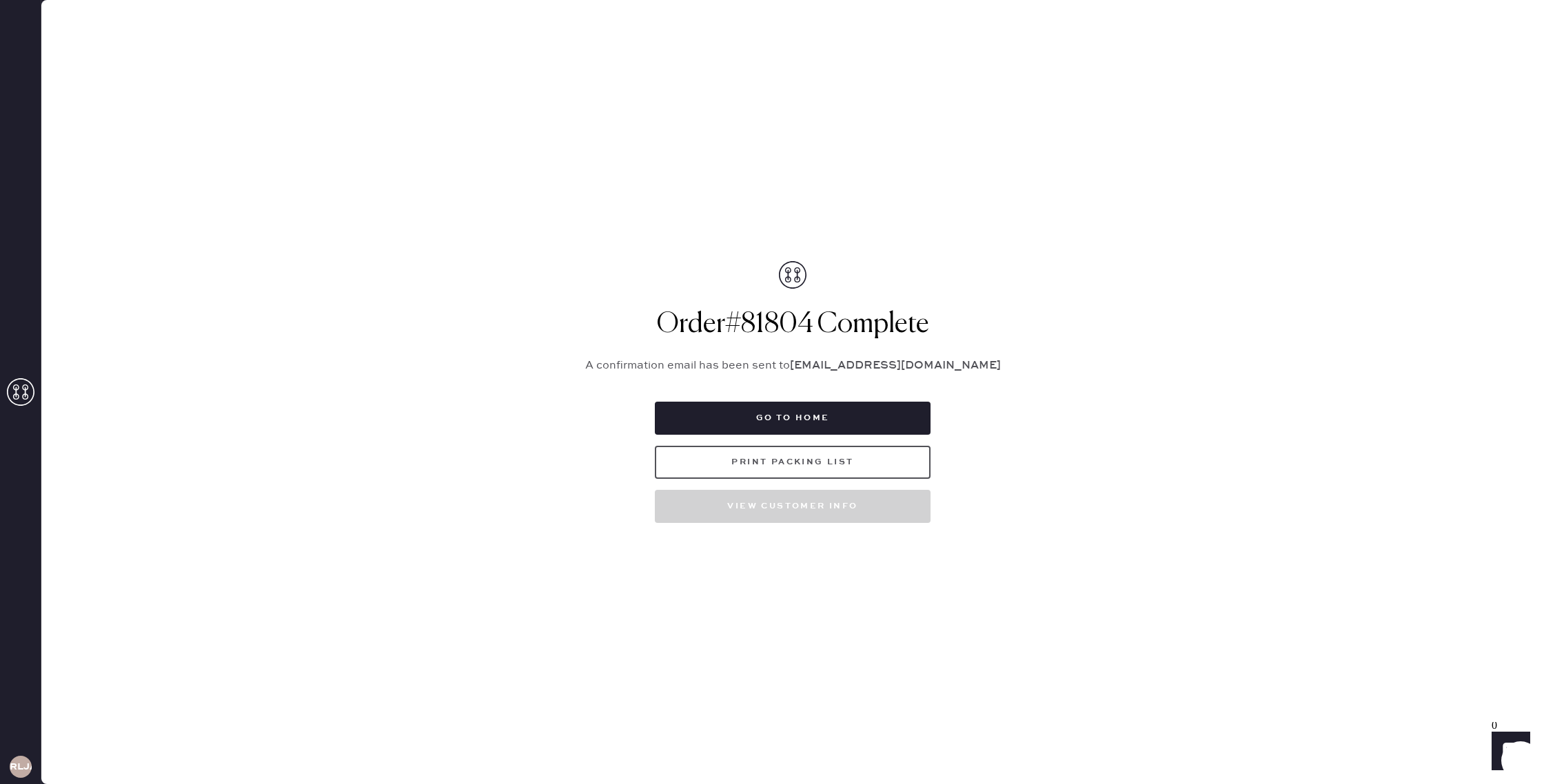
click at [747, 463] on button "Print Packing List" at bounding box center [792, 463] width 276 height 33
click at [824, 419] on button "Go to home" at bounding box center [792, 418] width 276 height 33
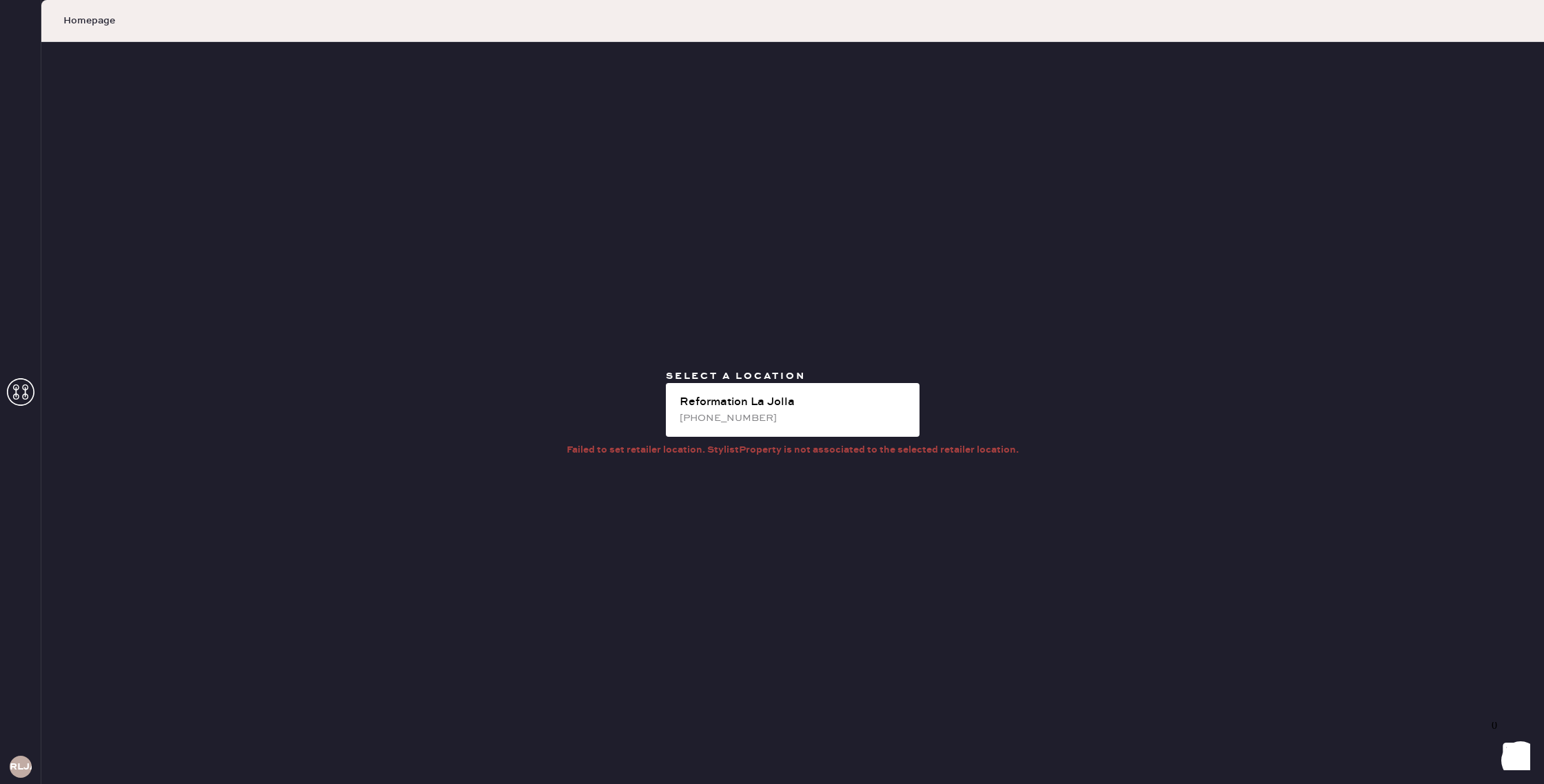
click at [14, 401] on icon at bounding box center [21, 392] width 28 height 28
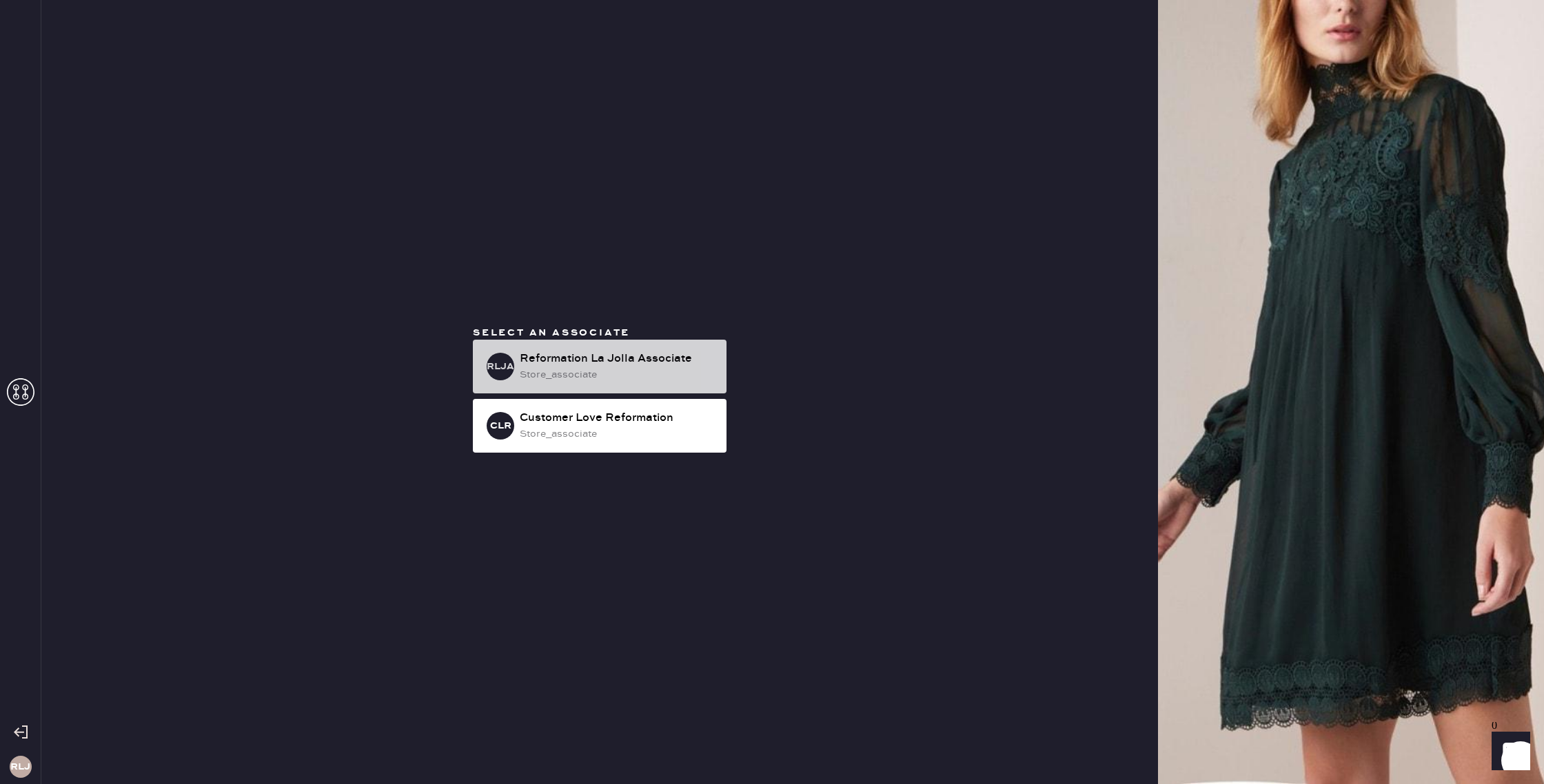
click at [530, 375] on div "store_associate" at bounding box center [618, 374] width 196 height 15
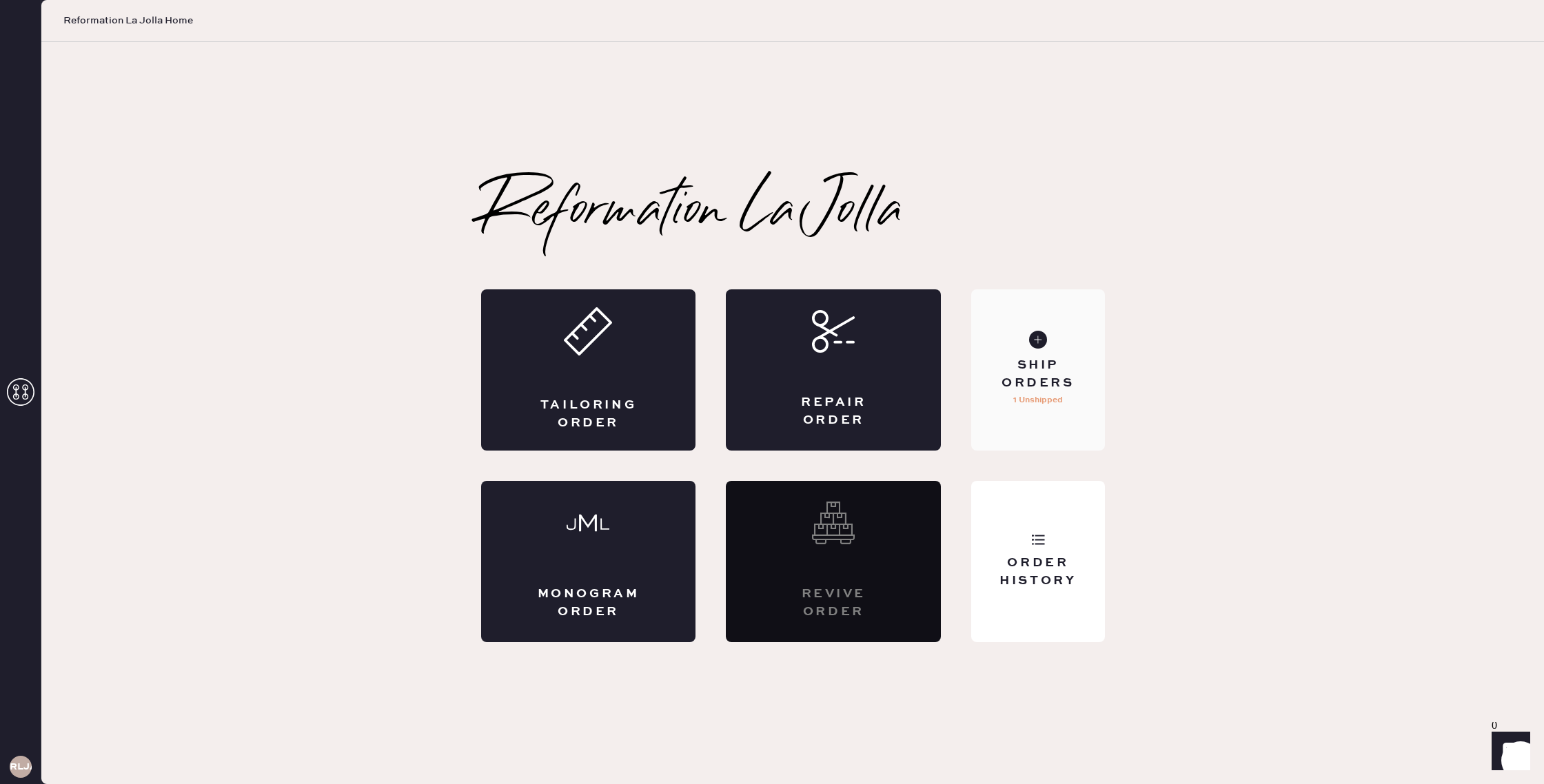
click at [1043, 393] on p "1 Unshipped" at bounding box center [1038, 400] width 50 height 17
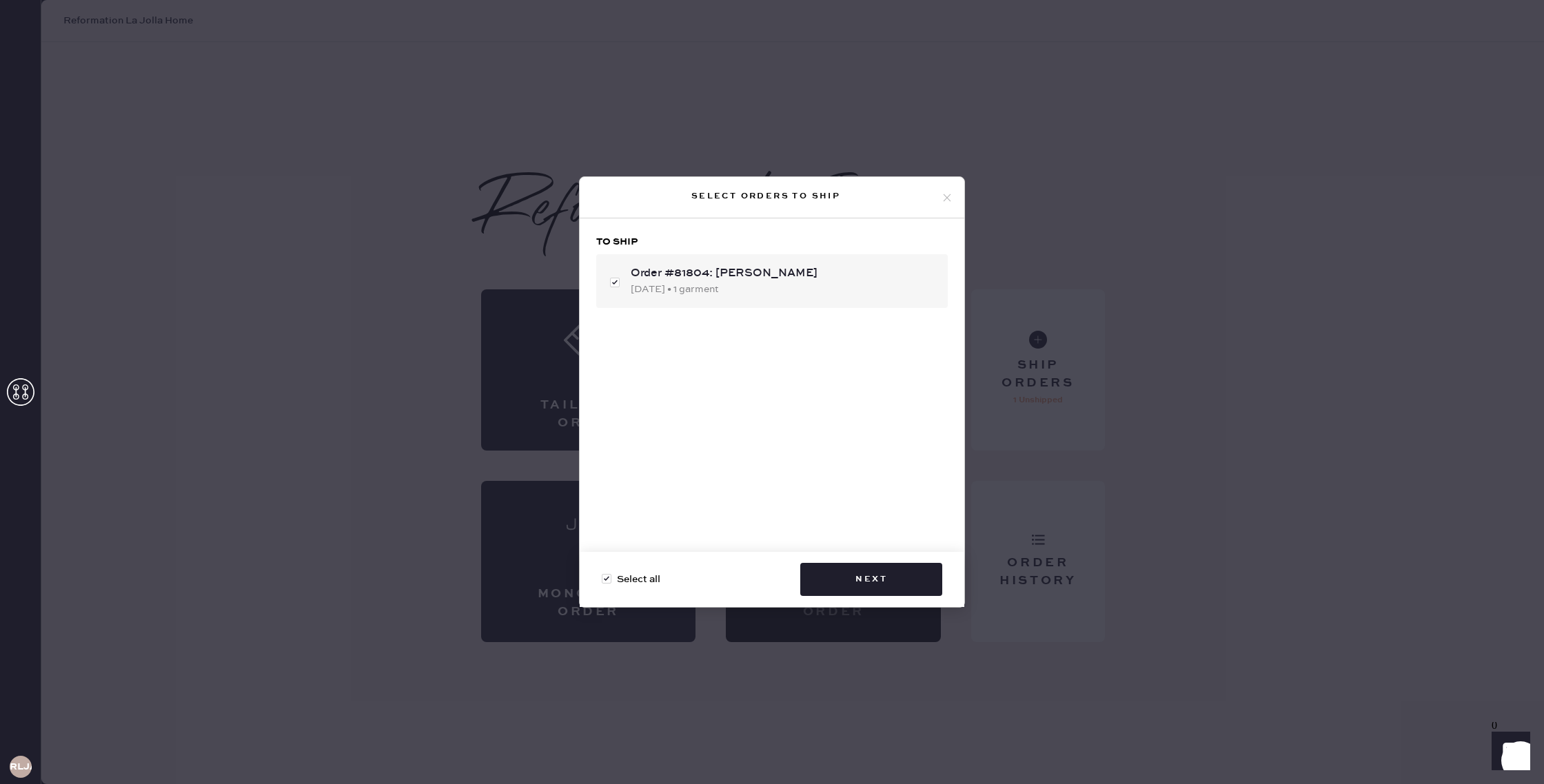
drag, startPoint x: 888, startPoint y: 579, endPoint x: 1007, endPoint y: 598, distance: 120.5
click at [888, 579] on button "Next" at bounding box center [871, 579] width 142 height 33
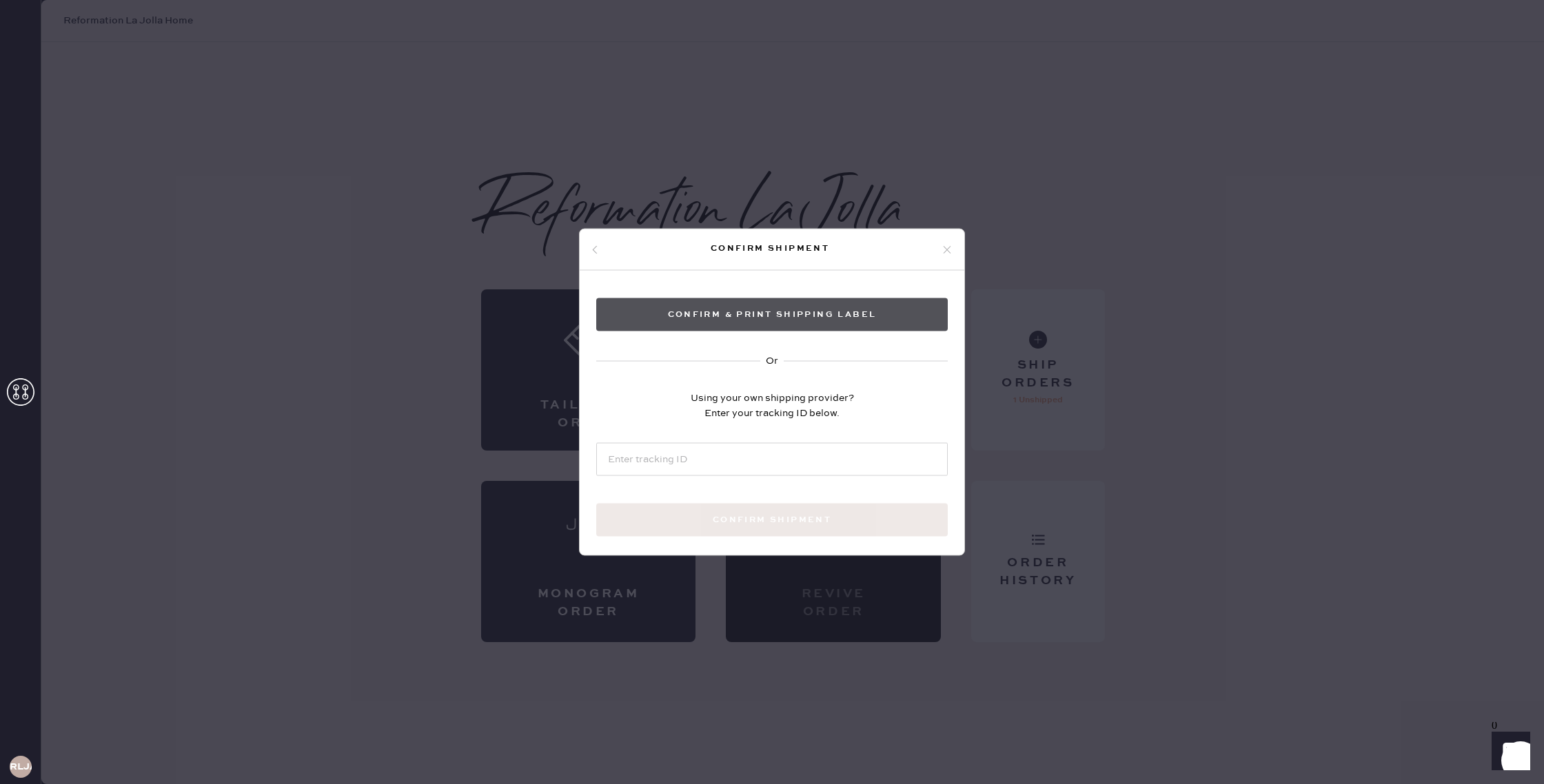
click at [712, 317] on button "Confirm & Print shipping label" at bounding box center [772, 315] width 352 height 33
